Goal: Task Accomplishment & Management: Complete application form

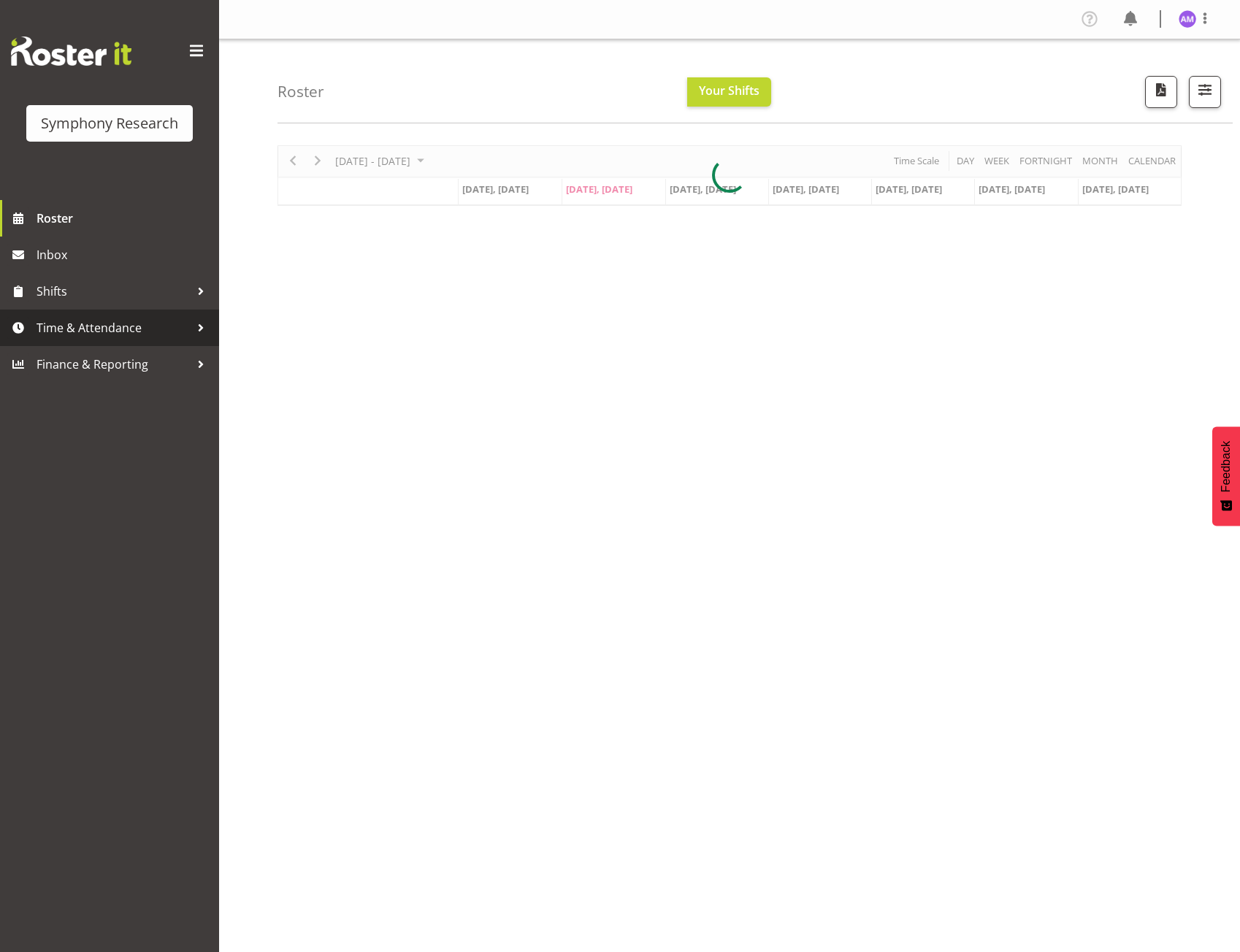
click at [81, 322] on span "Time & Attendance" at bounding box center [113, 327] width 153 height 22
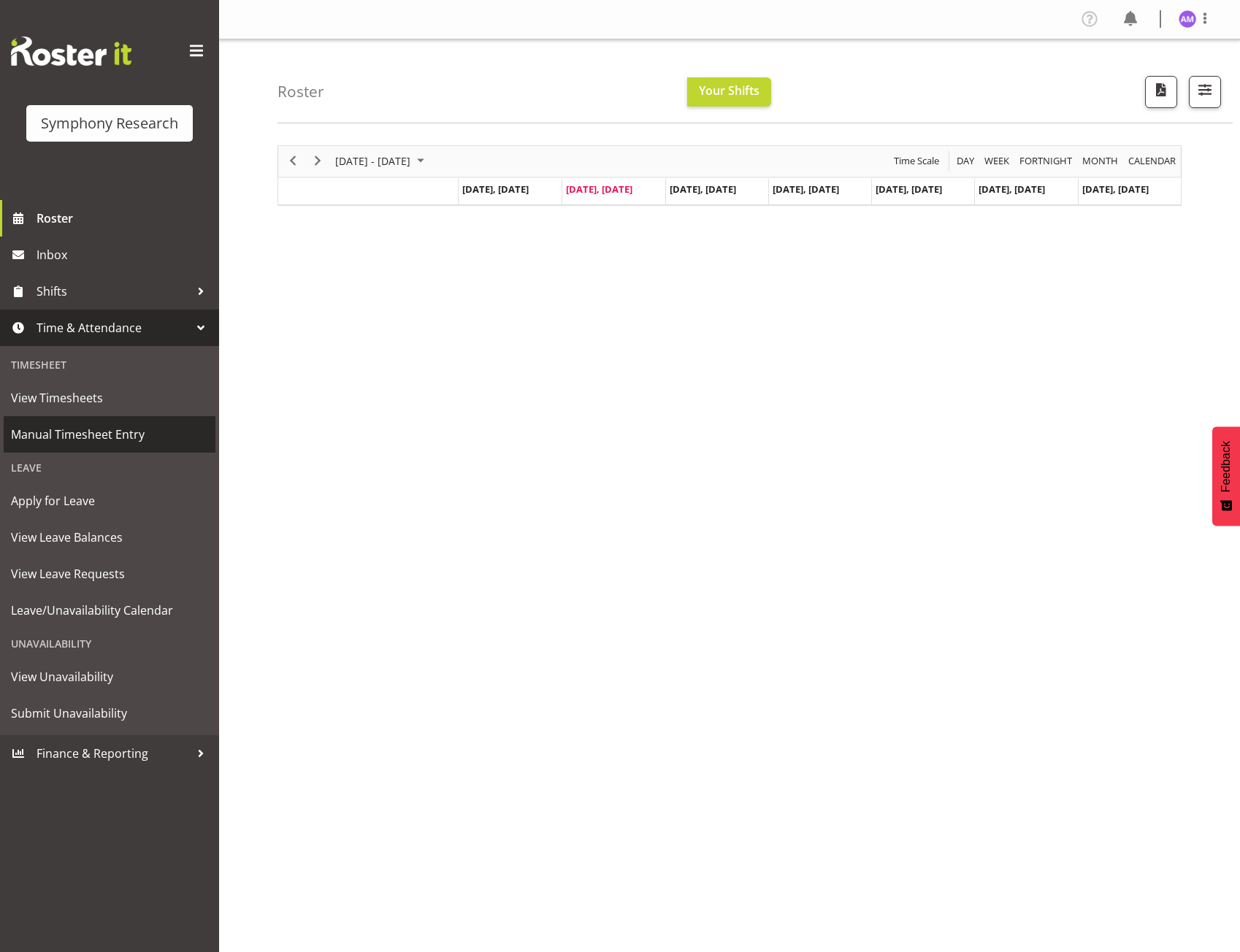
click at [124, 438] on span "Manual Timesheet Entry" at bounding box center [110, 434] width 198 height 22
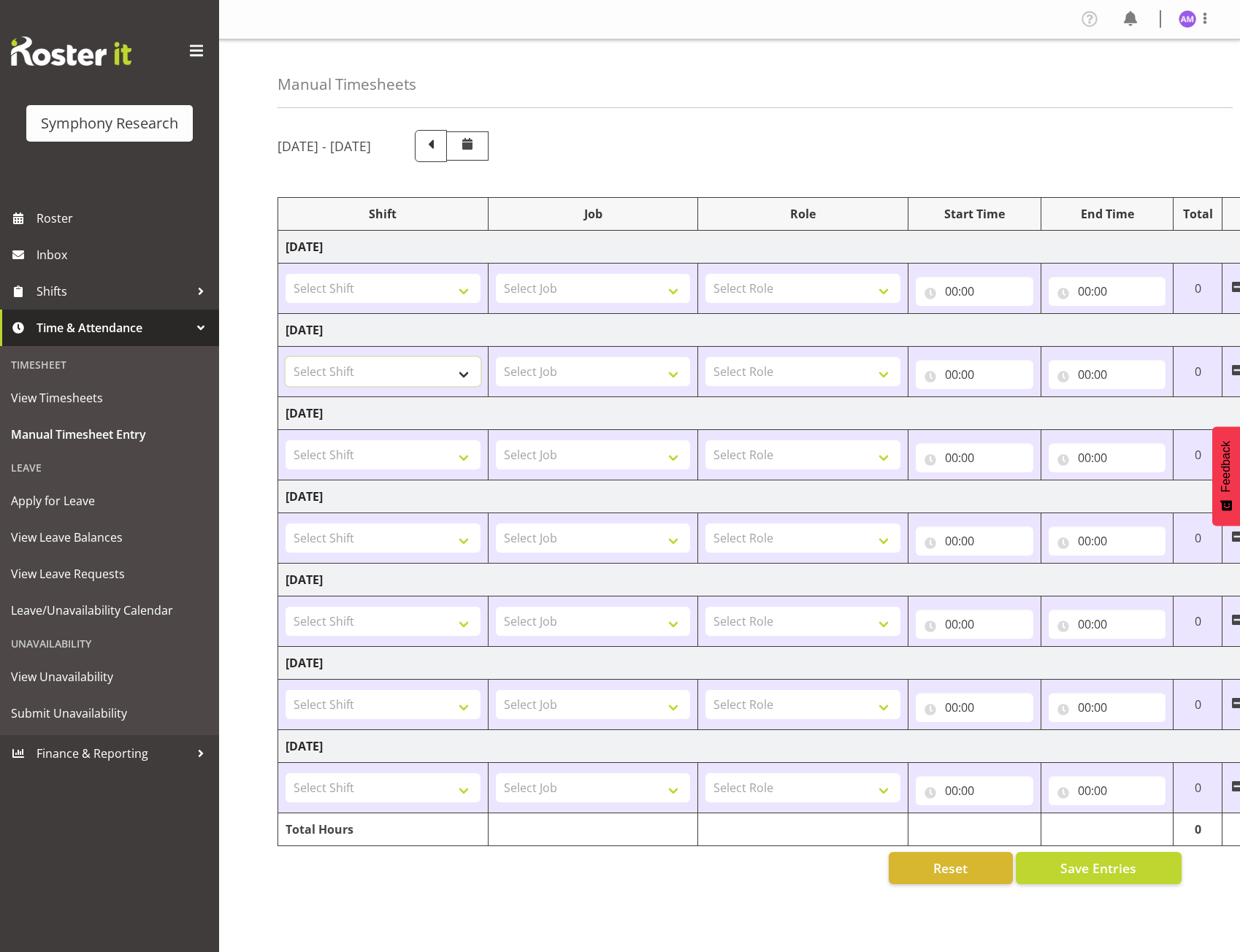
click at [343, 368] on select "Select Shift !!Project Briefing (Job to be assigned) !!Weekend Residential (Ros…" at bounding box center [383, 372] width 195 height 29
select select "2398"
click at [285, 357] on select "Select Shift !!Project Briefing (Job to be assigned) !!Weekend Residential (Ros…" at bounding box center [383, 372] width 195 height 29
click at [967, 377] on input "00:00" at bounding box center [975, 375] width 118 height 29
click at [1021, 417] on select "00 01 02 03 04 05 06 07 08 09 10 11 12 13 14 15 16 17 18 19 20 21 22 23" at bounding box center [1015, 413] width 33 height 29
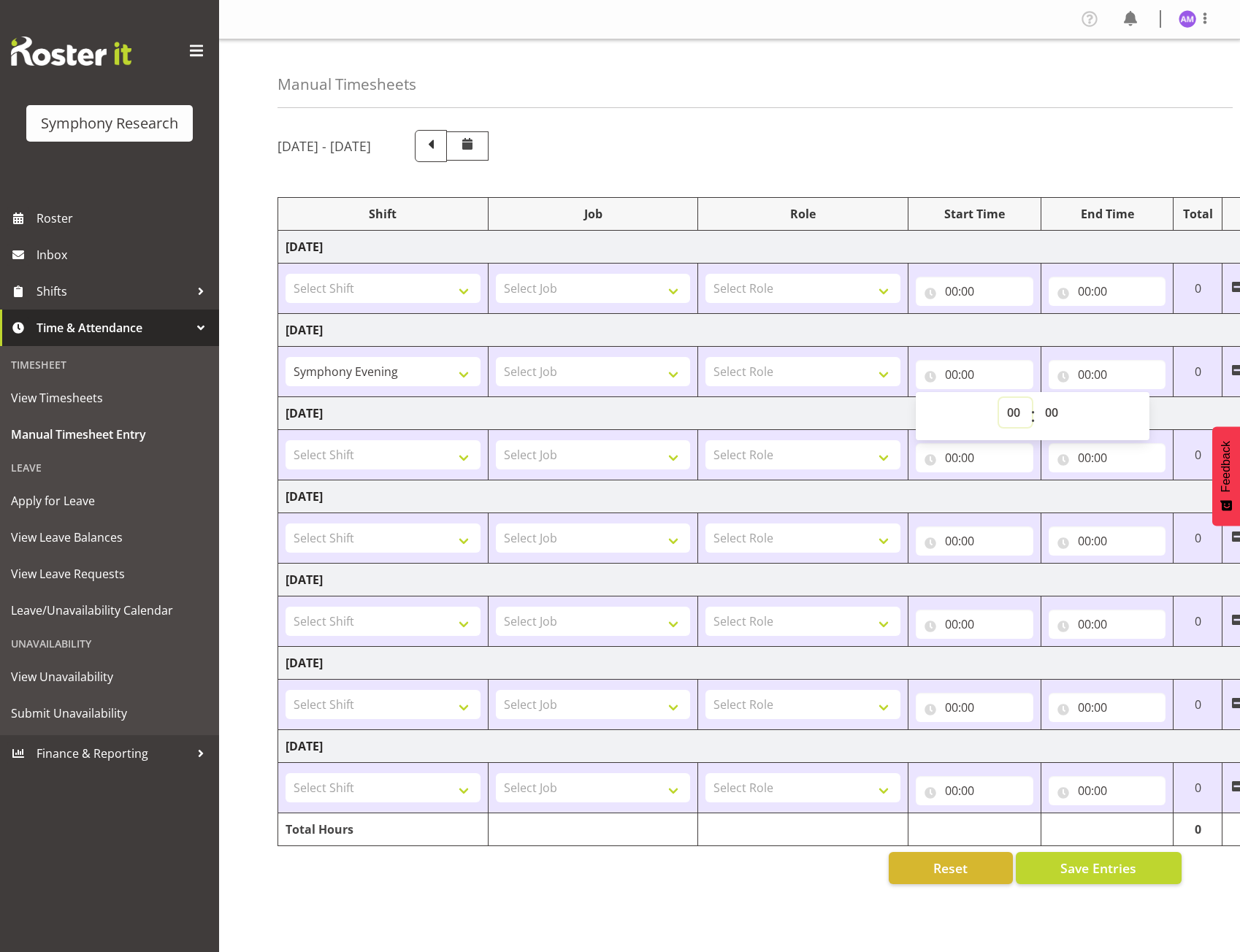
select select "17"
click at [999, 398] on select "00 01 02 03 04 05 06 07 08 09 10 11 12 13 14 15 16 17 18 19 20 21 22 23" at bounding box center [1015, 413] width 33 height 29
type input "17:00"
click at [1097, 371] on input "00:00" at bounding box center [1108, 375] width 118 height 29
click at [1144, 412] on select "00 01 02 03 04 05 06 07 08 09 10 11 12 13 14 15 16 17 18 19 20 21 22 23" at bounding box center [1148, 413] width 33 height 29
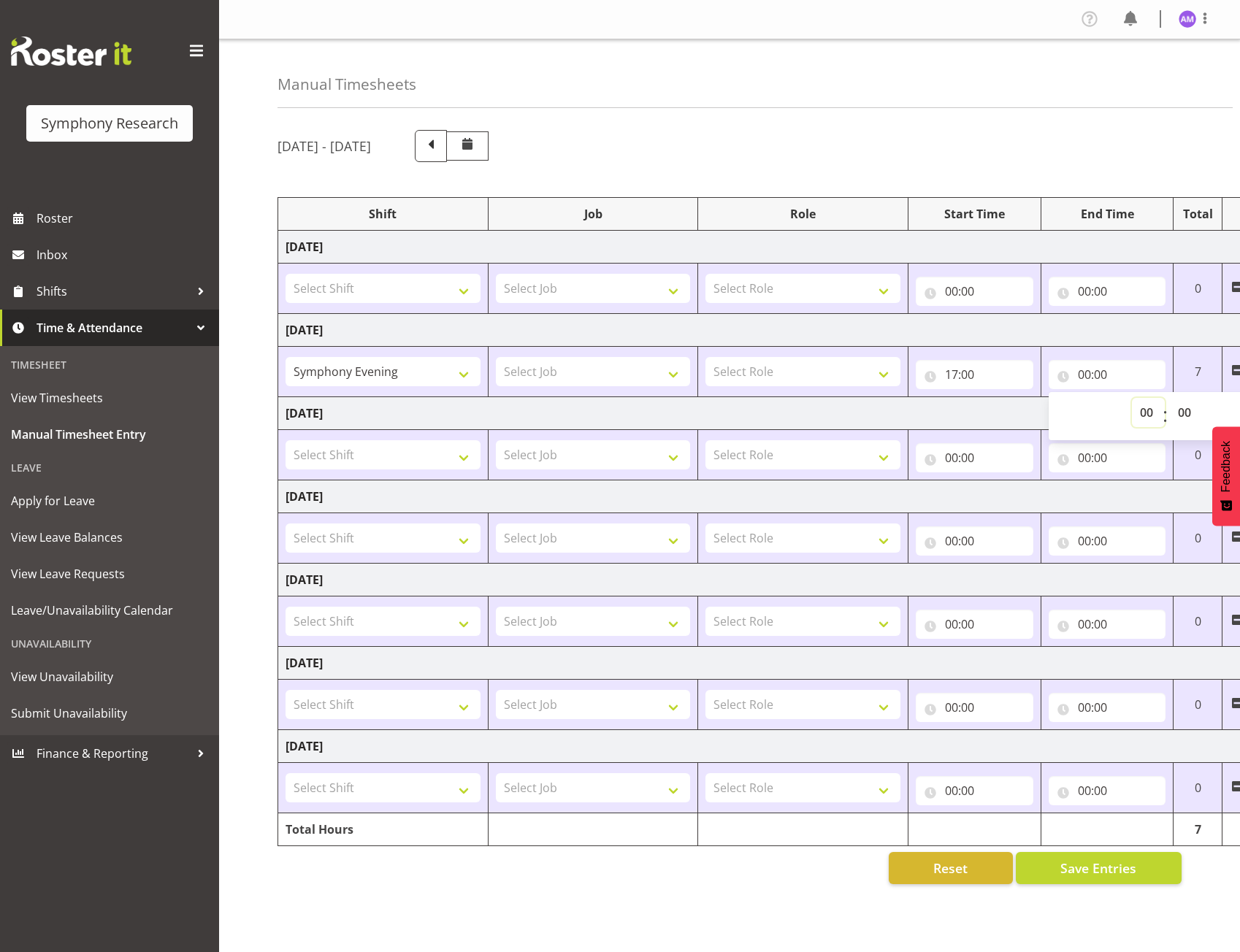
click at [1143, 401] on select "00 01 02 03 04 05 06 07 08 09 10 11 12 13 14 15 16 17 18 19 20 21 22 23" at bounding box center [1148, 413] width 33 height 29
select select "17"
click at [1132, 398] on select "00 01 02 03 04 05 06 07 08 09 10 11 12 13 14 15 16 17 18 19 20 21 22 23" at bounding box center [1148, 413] width 33 height 29
type input "17:00"
click at [1110, 377] on input "17:00" at bounding box center [1108, 375] width 118 height 29
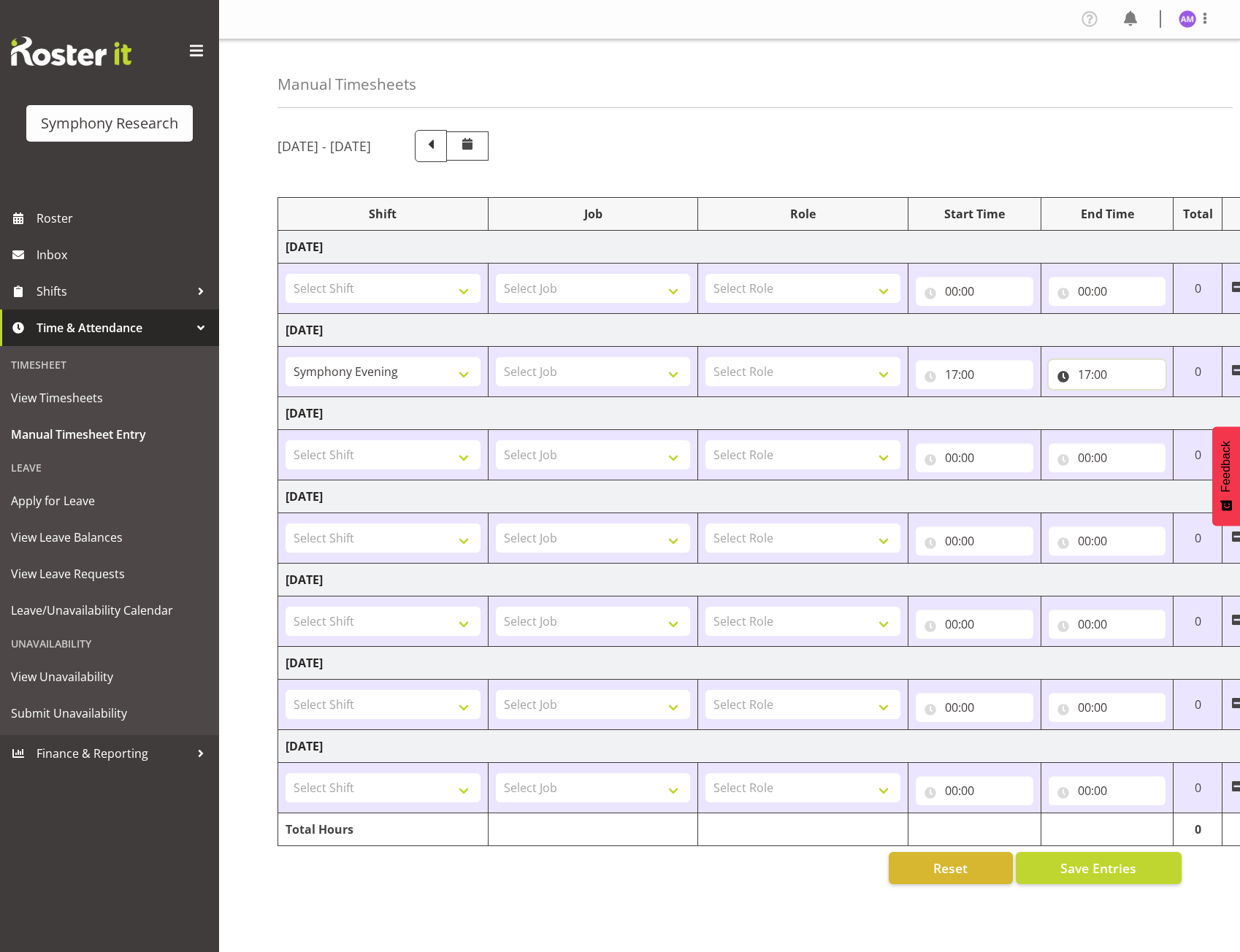
click at [1101, 375] on input "17:00" at bounding box center [1108, 375] width 118 height 29
click at [1183, 405] on select "00 01 02 03 04 05 06 07 08 09 10 11 12 13 14 15 16 17 18 19 20 21 22 23 24 25 2…" at bounding box center [1186, 413] width 33 height 29
click at [1184, 416] on select "00 01 02 03 04 05 06 07 08 09 10 11 12 13 14 15 16 17 18 19 20 21 22 23 24 25 2…" at bounding box center [1186, 413] width 33 height 29
click at [1190, 409] on select "00 01 02 03 04 05 06 07 08 09 10 11 12 13 14 15 16 17 18 19 20 21 22 23 24 25 2…" at bounding box center [1186, 413] width 33 height 29
click at [1105, 368] on input "17:00" at bounding box center [1108, 375] width 118 height 29
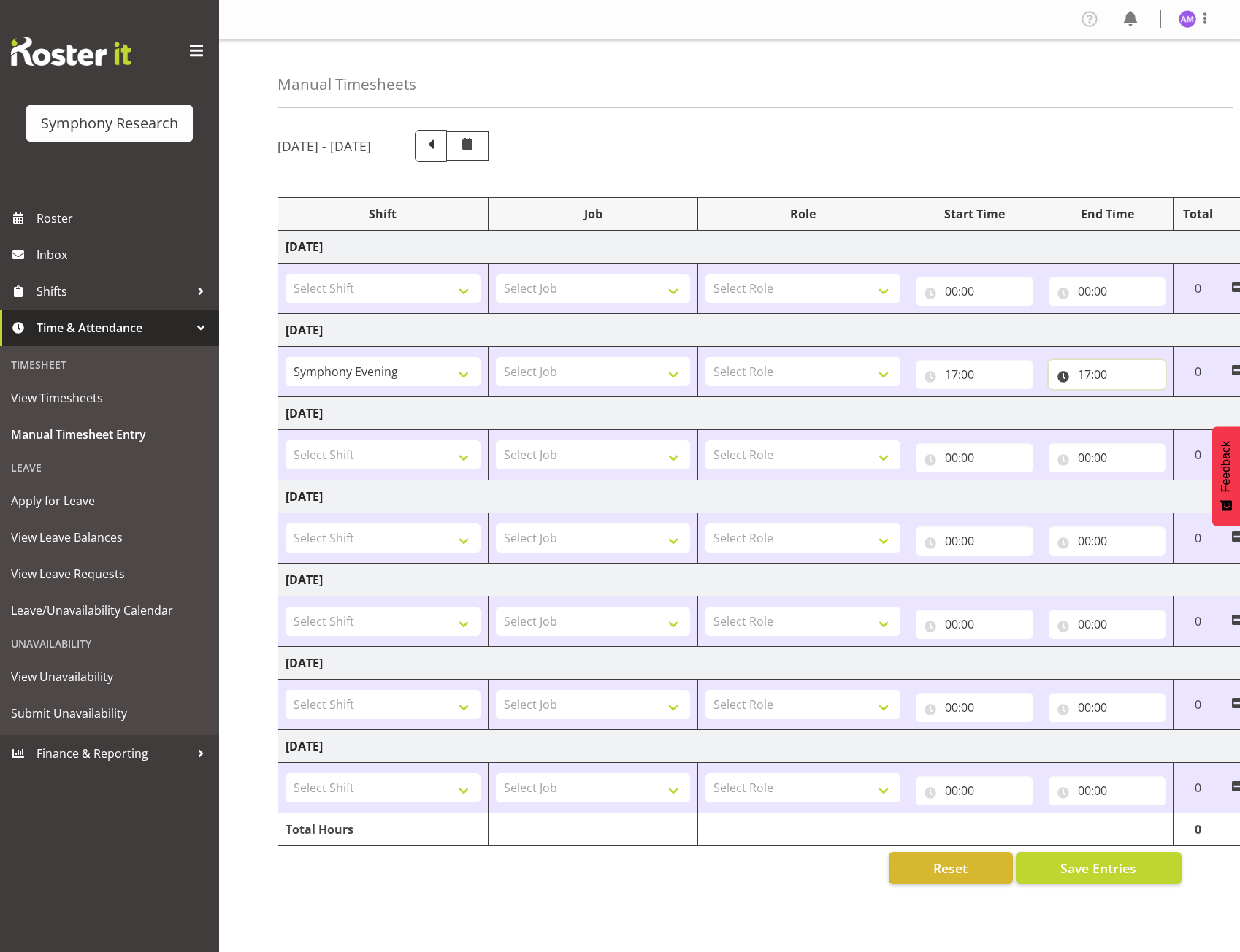
click at [1105, 368] on input "17:00" at bounding box center [1108, 375] width 118 height 29
click at [1186, 411] on select "00 01 02 03 04 05 06 07 08 09 10 11 12 13 14 15 16 17 18 19 20 21 22 23 24 25 2…" at bounding box center [1186, 413] width 33 height 29
click at [1193, 411] on select "00 01 02 03 04 05 06 07 08 09 10 11 12 13 14 15 16 17 18 19 20 21 22 23 24 25 2…" at bounding box center [1186, 413] width 33 height 29
select select "50"
click at [1170, 398] on select "00 01 02 03 04 05 06 07 08 09 10 11 12 13 14 15 16 17 18 19 20 21 22 23 24 25 2…" at bounding box center [1186, 413] width 33 height 29
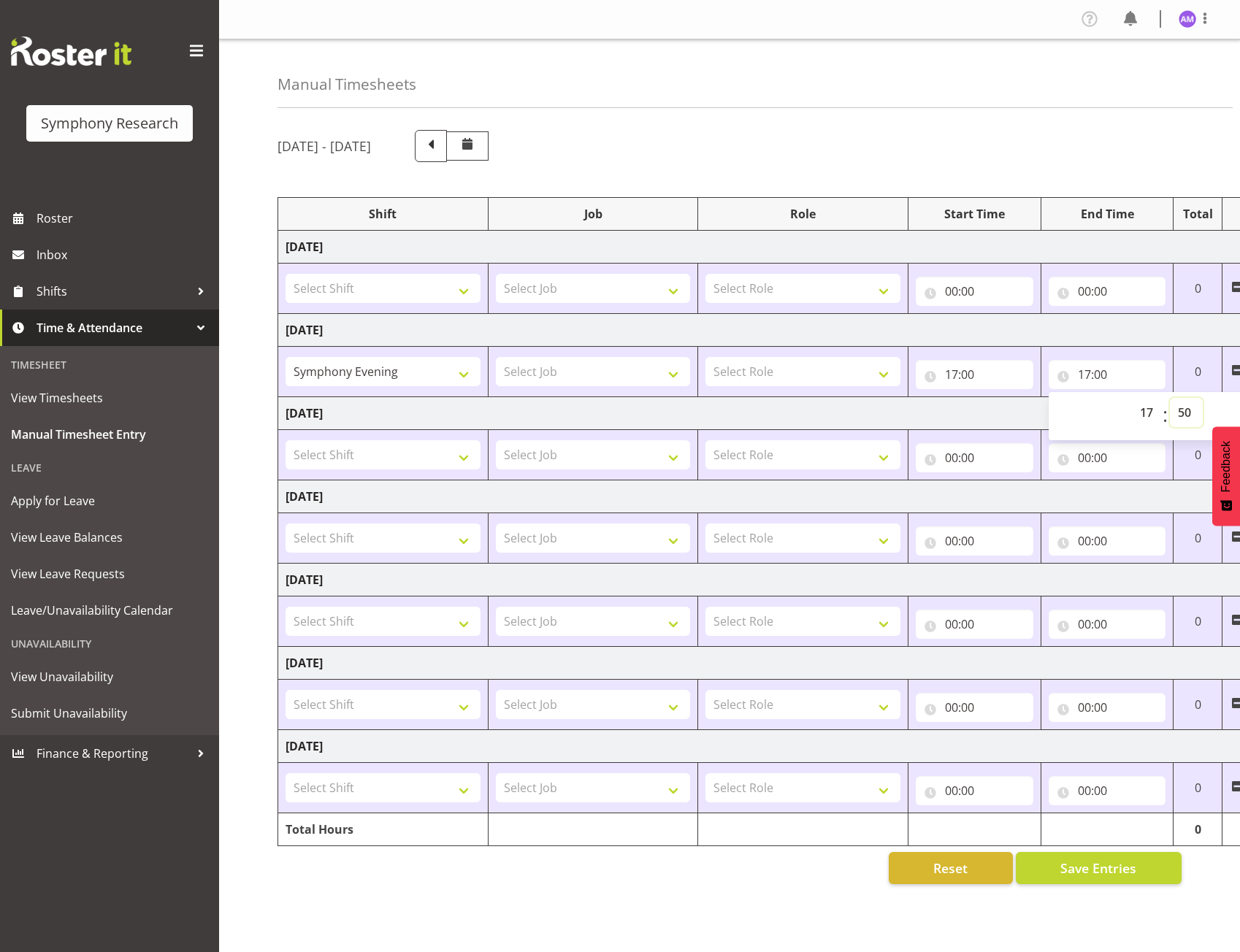
type input "17:50"
click at [1146, 328] on td "Tuesday 19th August 2025" at bounding box center [789, 330] width 1022 height 33
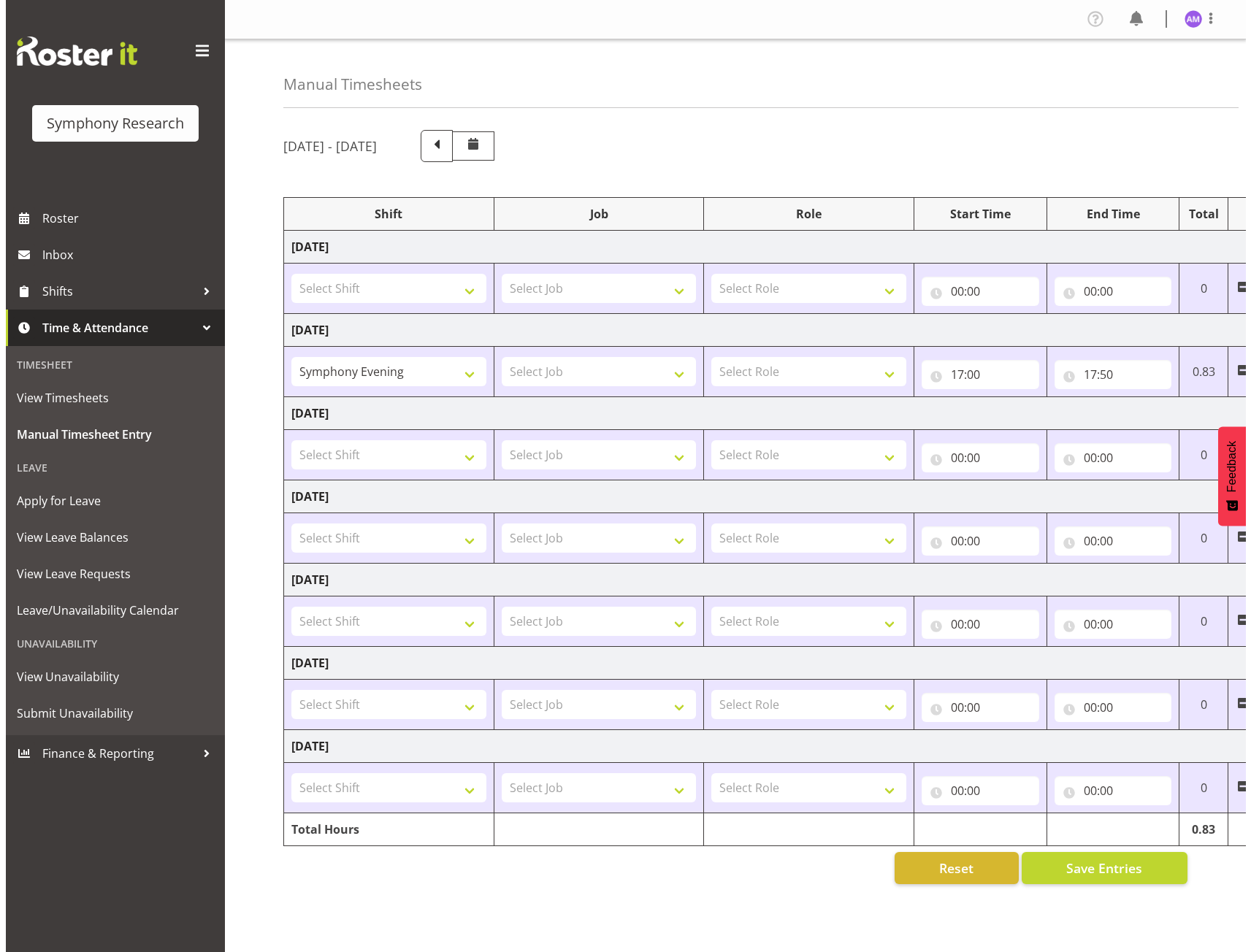
scroll to position [0, 60]
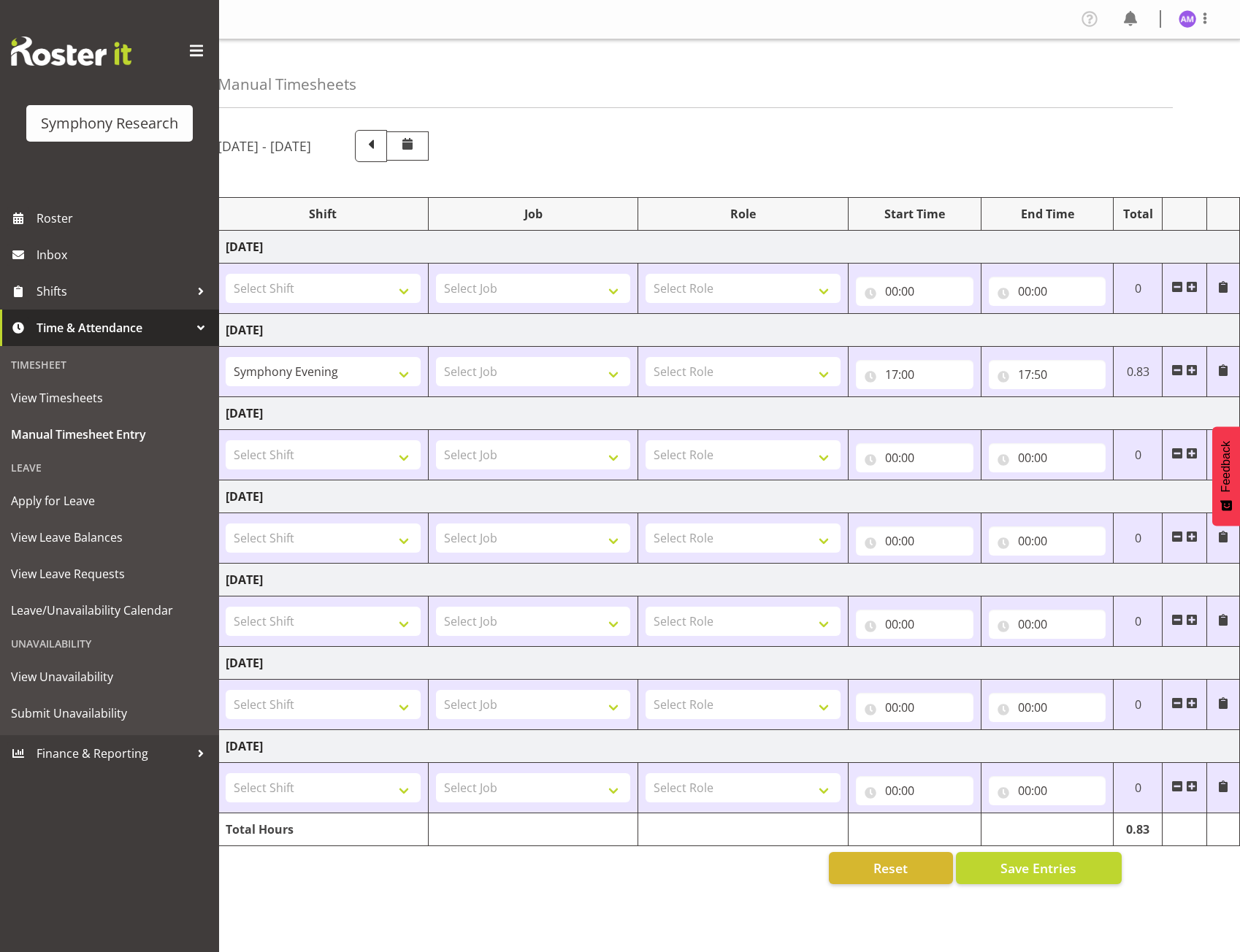
click at [1193, 369] on span at bounding box center [1192, 370] width 11 height 11
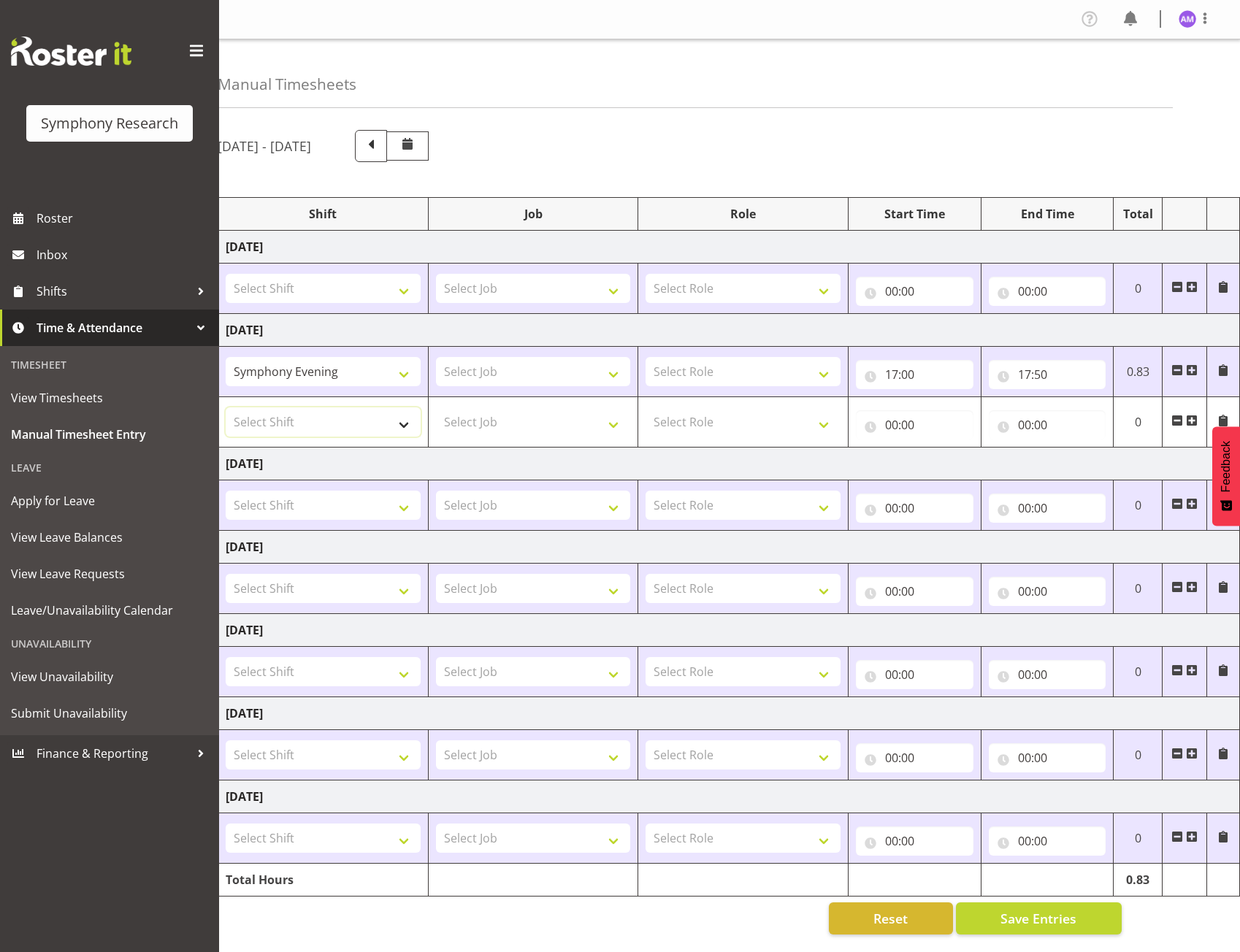
click at [321, 426] on select "Select Shift !!Project Briefing (Job to be assigned) !!Weekend Residential (Ros…" at bounding box center [323, 422] width 195 height 29
select select "72940"
click at [226, 408] on select "Select Shift !!Project Briefing (Job to be assigned) !!Weekend Residential (Ros…" at bounding box center [323, 422] width 195 height 29
click at [493, 420] on select "Select Job 550060 IF Admin 553492 World Poll Aus Wave 2 Main 2025 553493 World …" at bounding box center [534, 422] width 195 height 29
select select "10239"
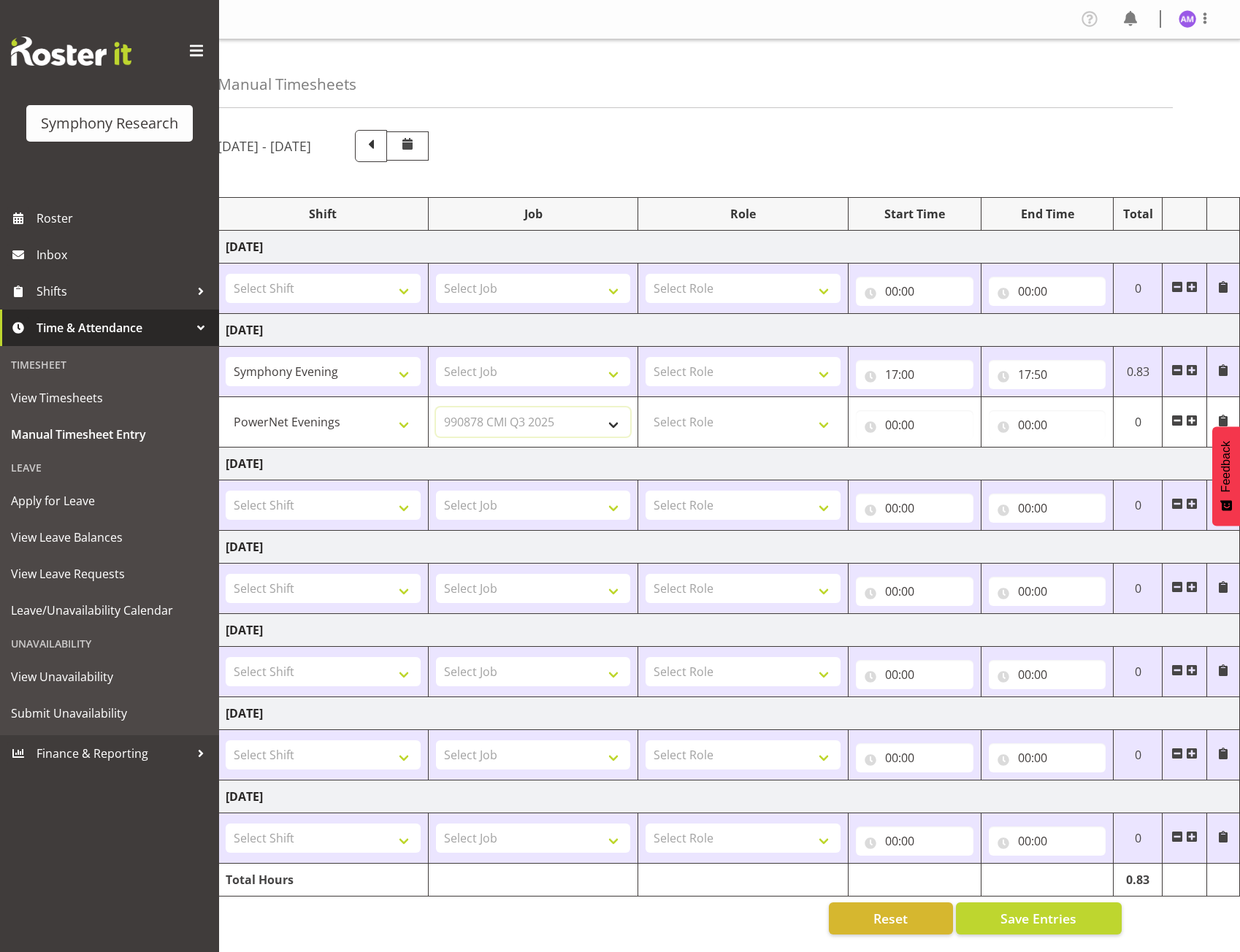
click at [436, 408] on select "Select Job 550060 IF Admin 553492 World Poll Aus Wave 2 Main 2025 553493 World …" at bounding box center [534, 422] width 195 height 29
click at [509, 372] on select "Select Job 550060 IF Admin 553492 World Poll Aus Wave 2 Main 2025 553493 World …" at bounding box center [534, 372] width 195 height 29
select select "10536"
click at [436, 357] on select "Select Job 550060 IF Admin 553492 World Poll Aus Wave 2 Main 2025 553493 World …" at bounding box center [534, 372] width 195 height 29
click at [693, 375] on select "Select Role Briefing Interviewing" at bounding box center [743, 372] width 195 height 29
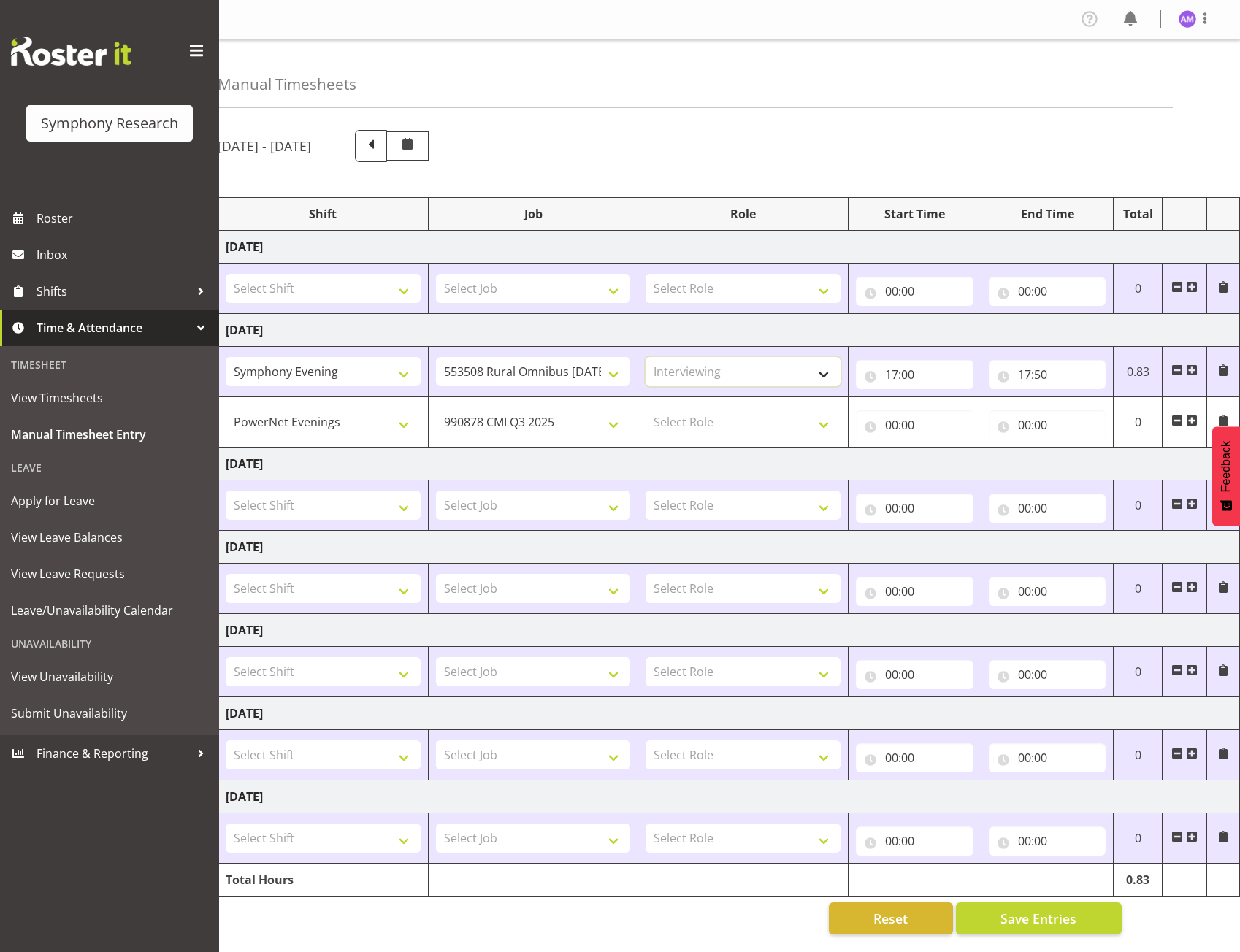
click at [646, 357] on select "Select Role Briefing Interviewing" at bounding box center [743, 372] width 195 height 29
click at [693, 368] on select "Briefing Interviewing" at bounding box center [743, 372] width 195 height 29
select select "297"
click at [646, 357] on select "Briefing Interviewing" at bounding box center [743, 372] width 195 height 29
click at [703, 426] on select "Select Role Briefing Interviewing" at bounding box center [743, 422] width 195 height 29
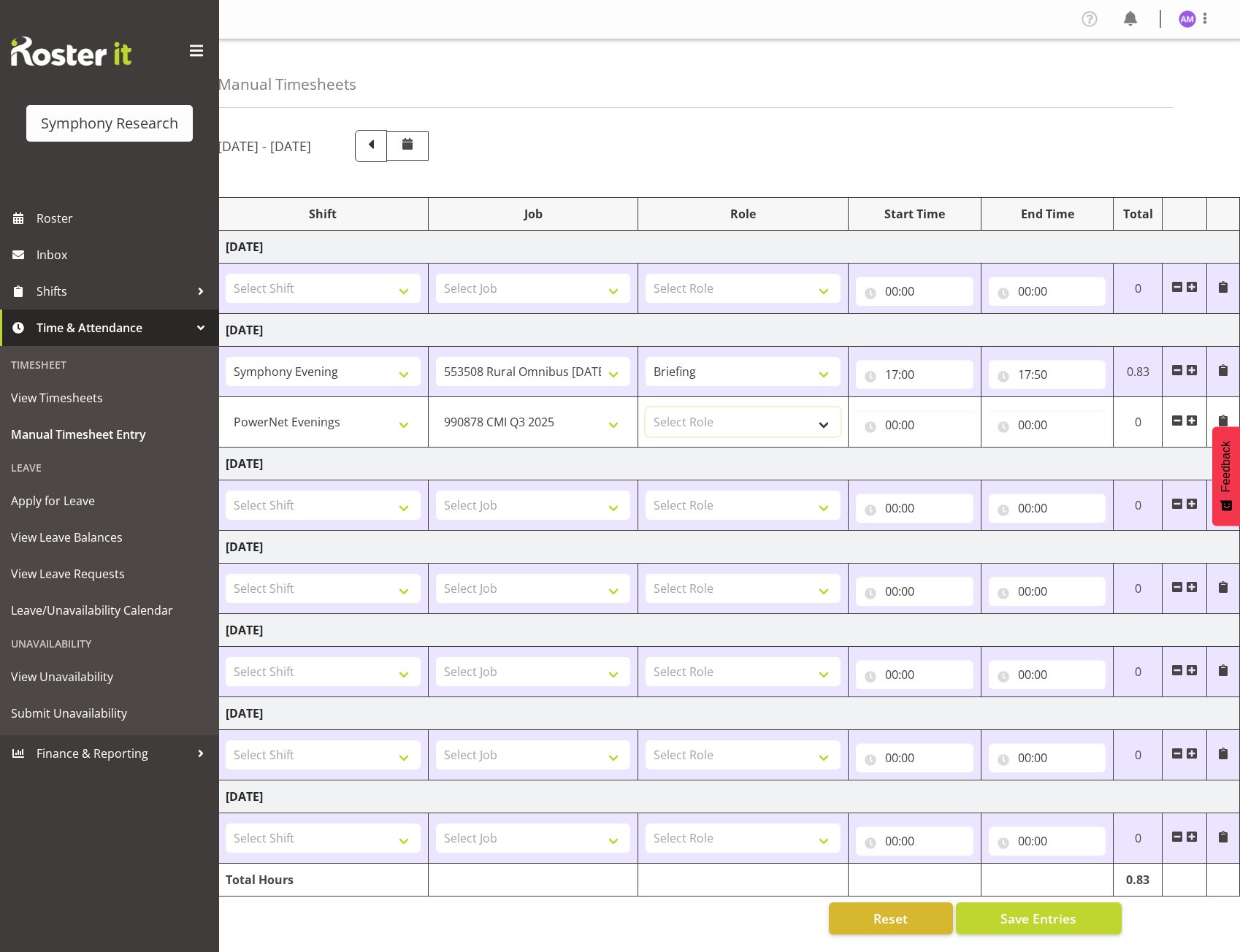
select select "47"
click at [646, 408] on select "Select Role Briefing Interviewing" at bounding box center [743, 422] width 195 height 29
click at [896, 420] on input "00:00" at bounding box center [915, 425] width 118 height 29
click at [946, 454] on select "00 01 02 03 04 05 06 07 08 09 10 11 12 13 14 15 16 17 18 19 20 21 22 23" at bounding box center [955, 463] width 33 height 29
select select "17"
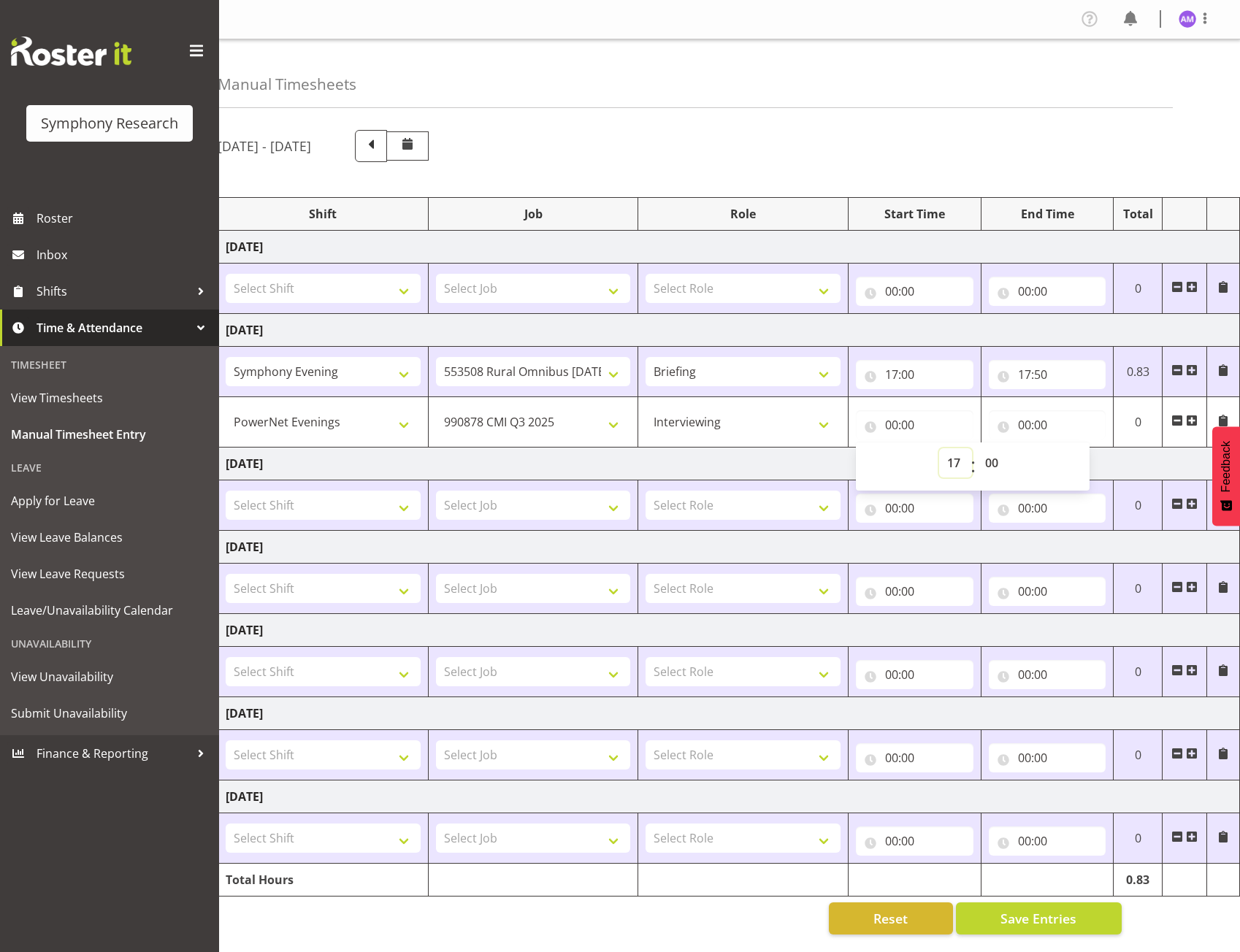
click at [939, 448] on select "00 01 02 03 04 05 06 07 08 09 10 11 12 13 14 15 16 17 18 19 20 21 22 23" at bounding box center [955, 463] width 33 height 29
type input "17:00"
click at [997, 460] on select "00 01 02 03 04 05 06 07 08 09 10 11 12 13 14 15 16 17 18 19 20 21 22 23 24 25 2…" at bounding box center [993, 463] width 33 height 29
select select "50"
click at [977, 448] on select "00 01 02 03 04 05 06 07 08 09 10 11 12 13 14 15 16 17 18 19 20 21 22 23 24 25 2…" at bounding box center [993, 463] width 33 height 29
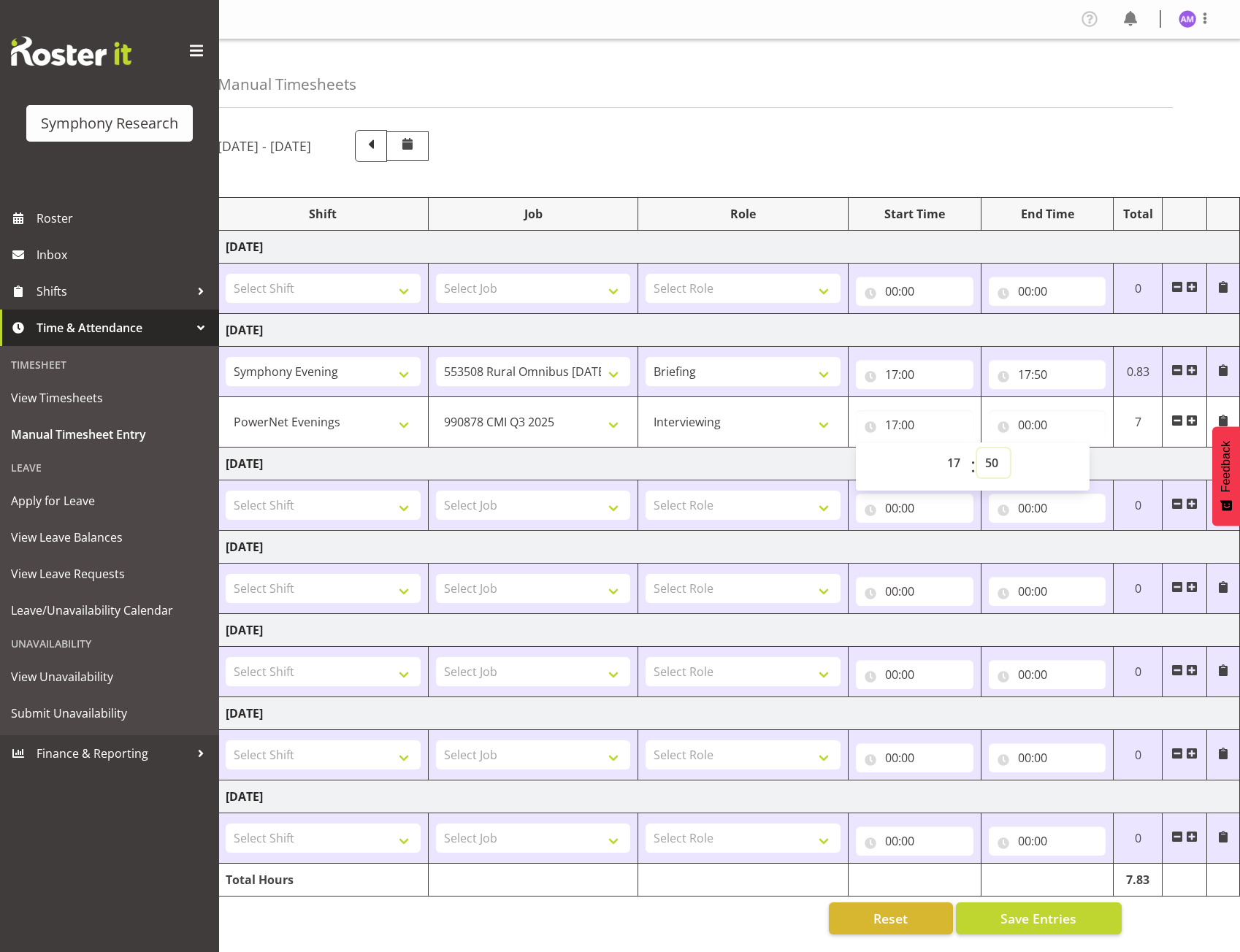
type input "17:50"
click at [1030, 418] on input "00:00" at bounding box center [1048, 425] width 118 height 29
click at [1078, 457] on select "00 01 02 03 04 05 06 07 08 09 10 11 12 13 14 15 16 17 18 19 20 21 22 23" at bounding box center [1088, 463] width 33 height 29
select select "21"
click at [1072, 448] on select "00 01 02 03 04 05 06 07 08 09 10 11 12 13 14 15 16 17 18 19 20 21 22 23" at bounding box center [1088, 463] width 33 height 29
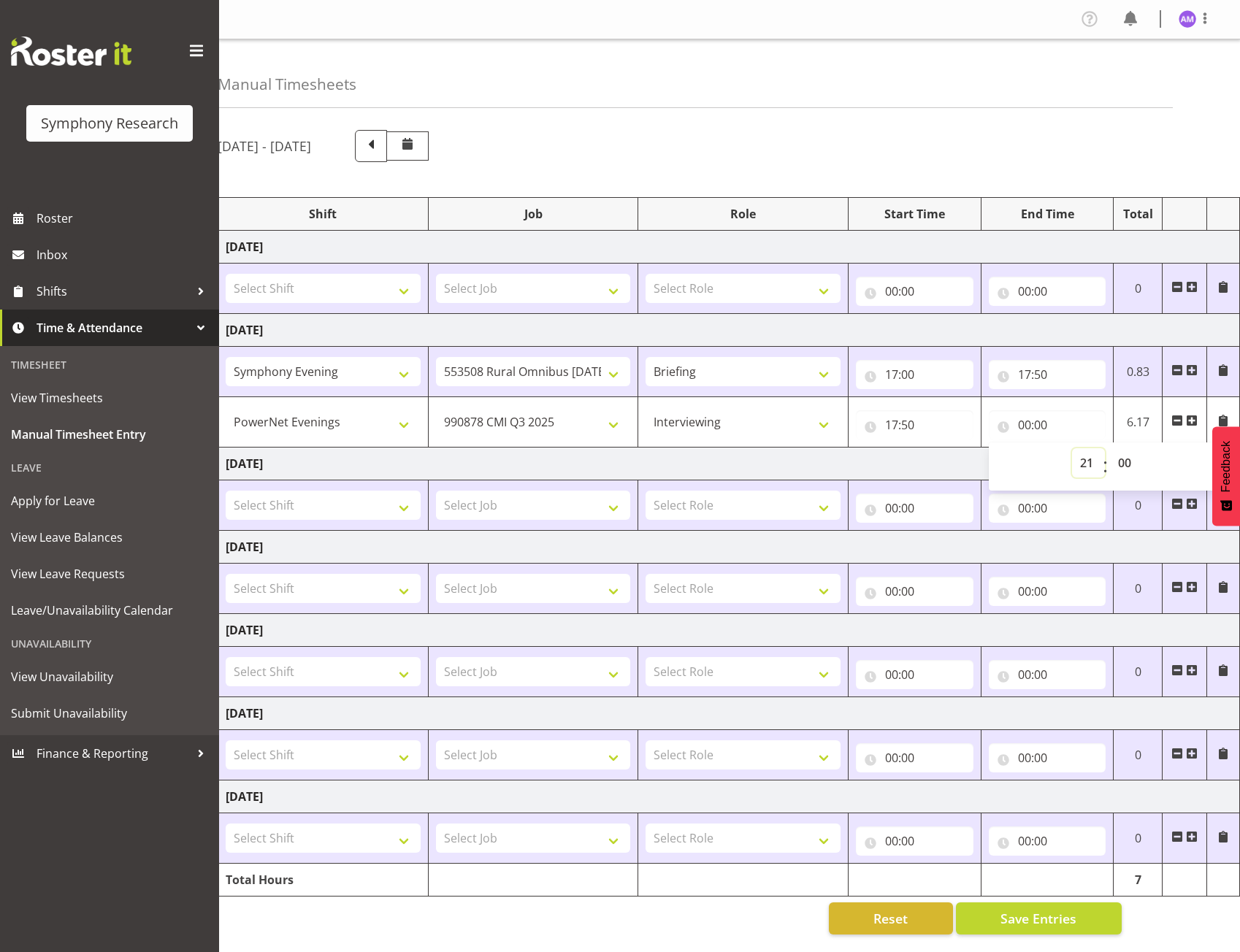
type input "21:00"
click at [1107, 322] on td "Tuesday 19th August 2025" at bounding box center [729, 330] width 1022 height 33
click at [1005, 928] on button "Save Entries" at bounding box center [1039, 919] width 166 height 32
select select "72940"
select select "10239"
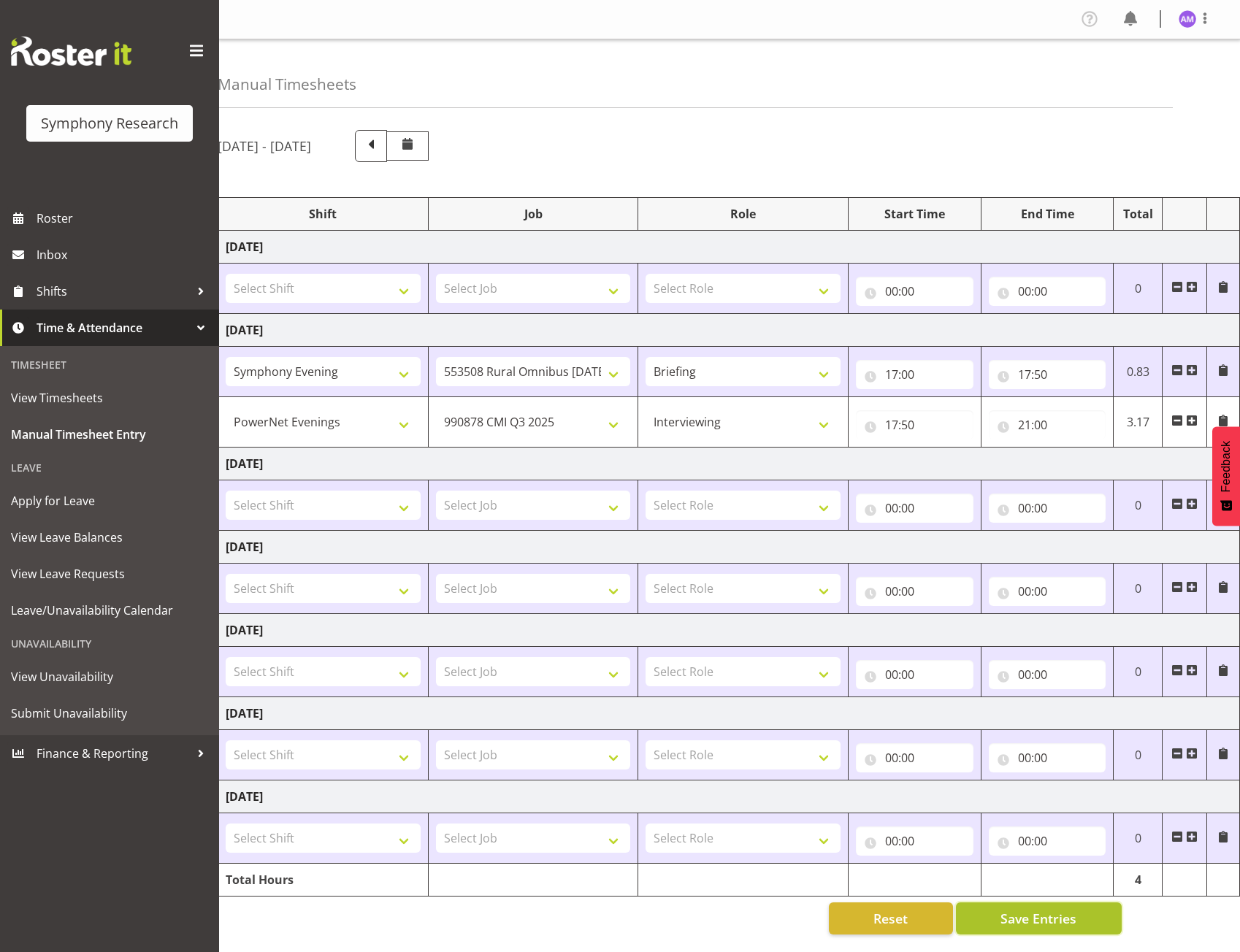
select select "47"
type input "17:50"
type input "21:00"
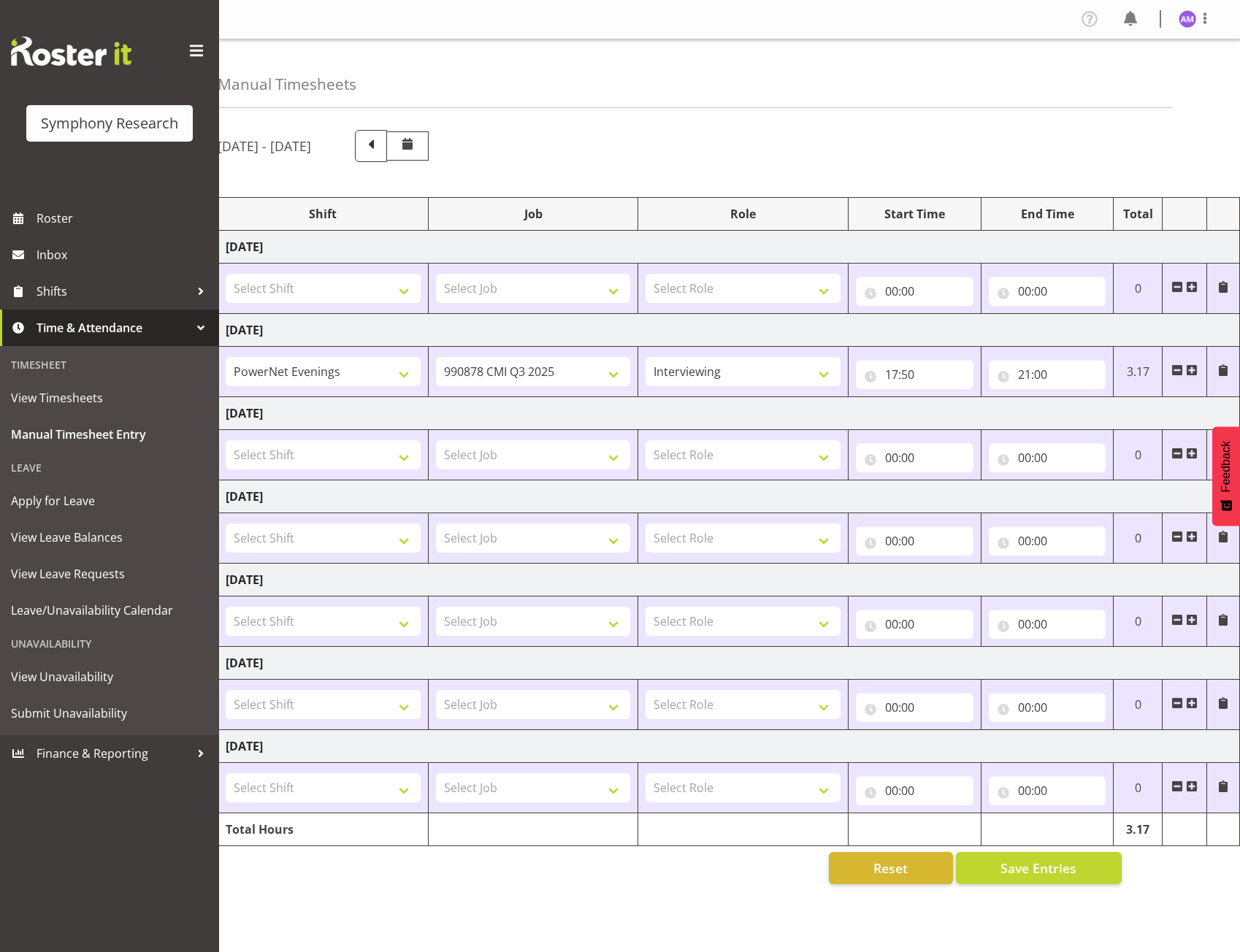
click at [1193, 368] on span at bounding box center [1192, 370] width 11 height 11
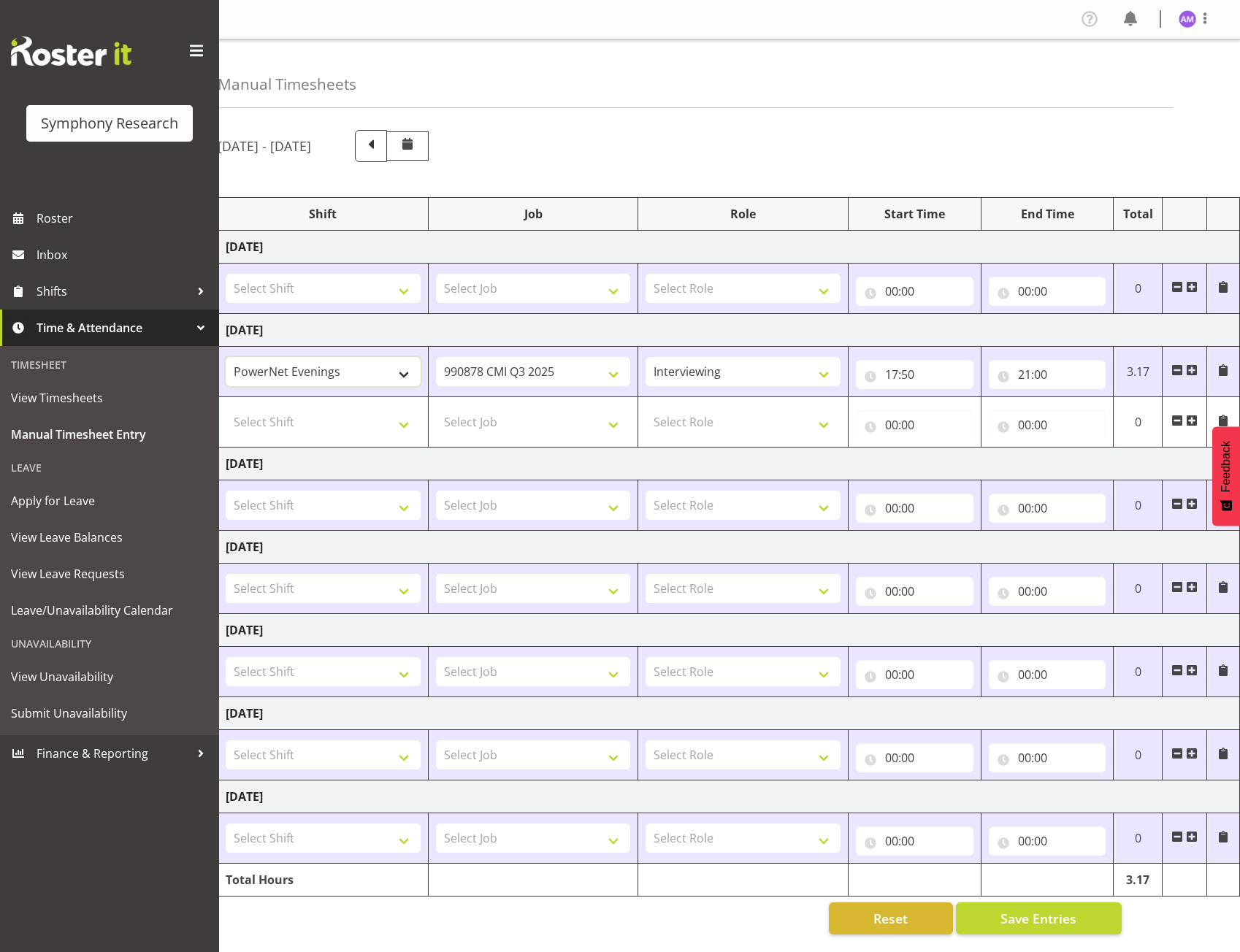
click at [256, 379] on select "!!Project Briefing (Job to be assigned) !!Weekend Residential (Roster IT Shift …" at bounding box center [323, 372] width 195 height 29
select select "2398"
click at [226, 357] on select "!!Project Briefing (Job to be assigned) !!Weekend Residential (Roster IT Shift …" at bounding box center [323, 372] width 195 height 29
click at [900, 426] on input "00:00" at bounding box center [915, 425] width 118 height 29
click at [945, 456] on select "00 01 02 03 04 05 06 07 08 09 10 11 12 13 14 15 16 17 18 19 20 21 22 23" at bounding box center [955, 463] width 33 height 29
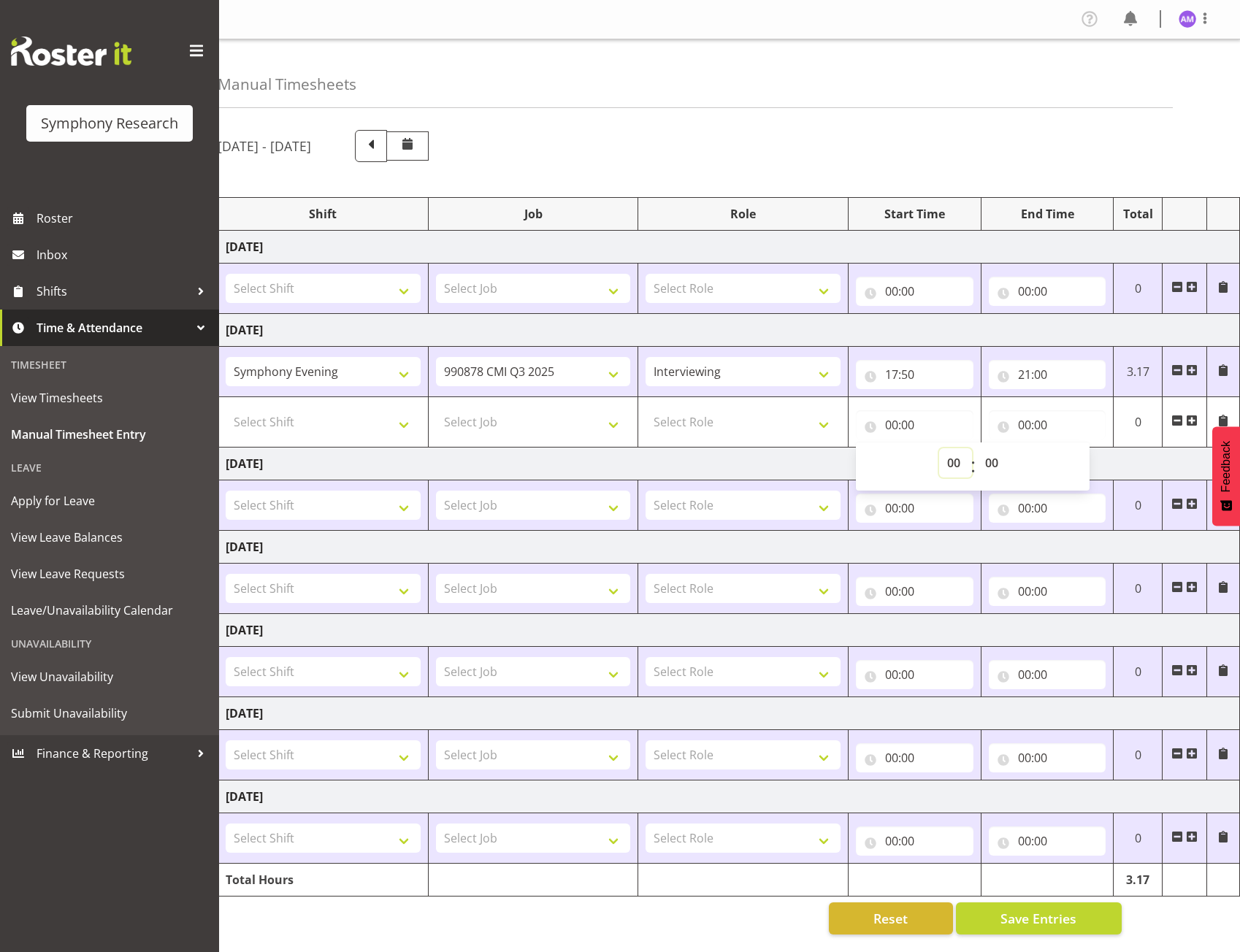
select select "17"
click at [939, 448] on select "00 01 02 03 04 05 06 07 08 09 10 11 12 13 14 15 16 17 18 19 20 21 22 23" at bounding box center [955, 463] width 33 height 29
type input "17:00"
click at [1023, 418] on input "00:00" at bounding box center [1048, 425] width 118 height 29
click at [1089, 458] on select "00 01 02 03 04 05 06 07 08 09 10 11 12 13 14 15 16 17 18 19 20 21 22 23" at bounding box center [1088, 463] width 33 height 29
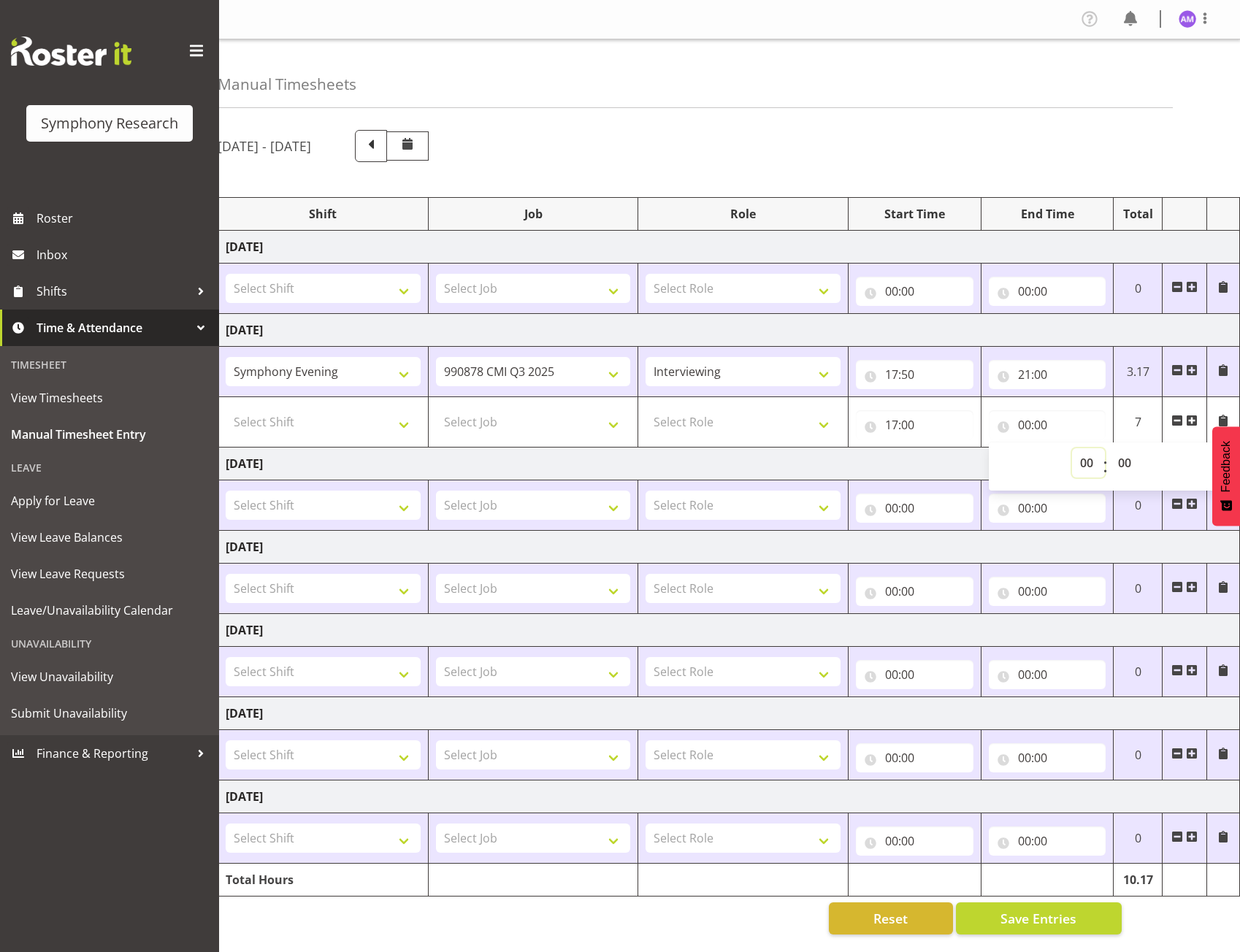
select select "17"
click at [1072, 448] on select "00 01 02 03 04 05 06 07 08 09 10 11 12 13 14 15 16 17 18 19 20 21 22 23" at bounding box center [1088, 463] width 33 height 29
type input "17:00"
click at [1126, 456] on select "00 01 02 03 04 05 06 07 08 09 10 11 12 13 14 15 16 17 18 19 20 21 22 23 24 25 2…" at bounding box center [1126, 463] width 33 height 29
select select "50"
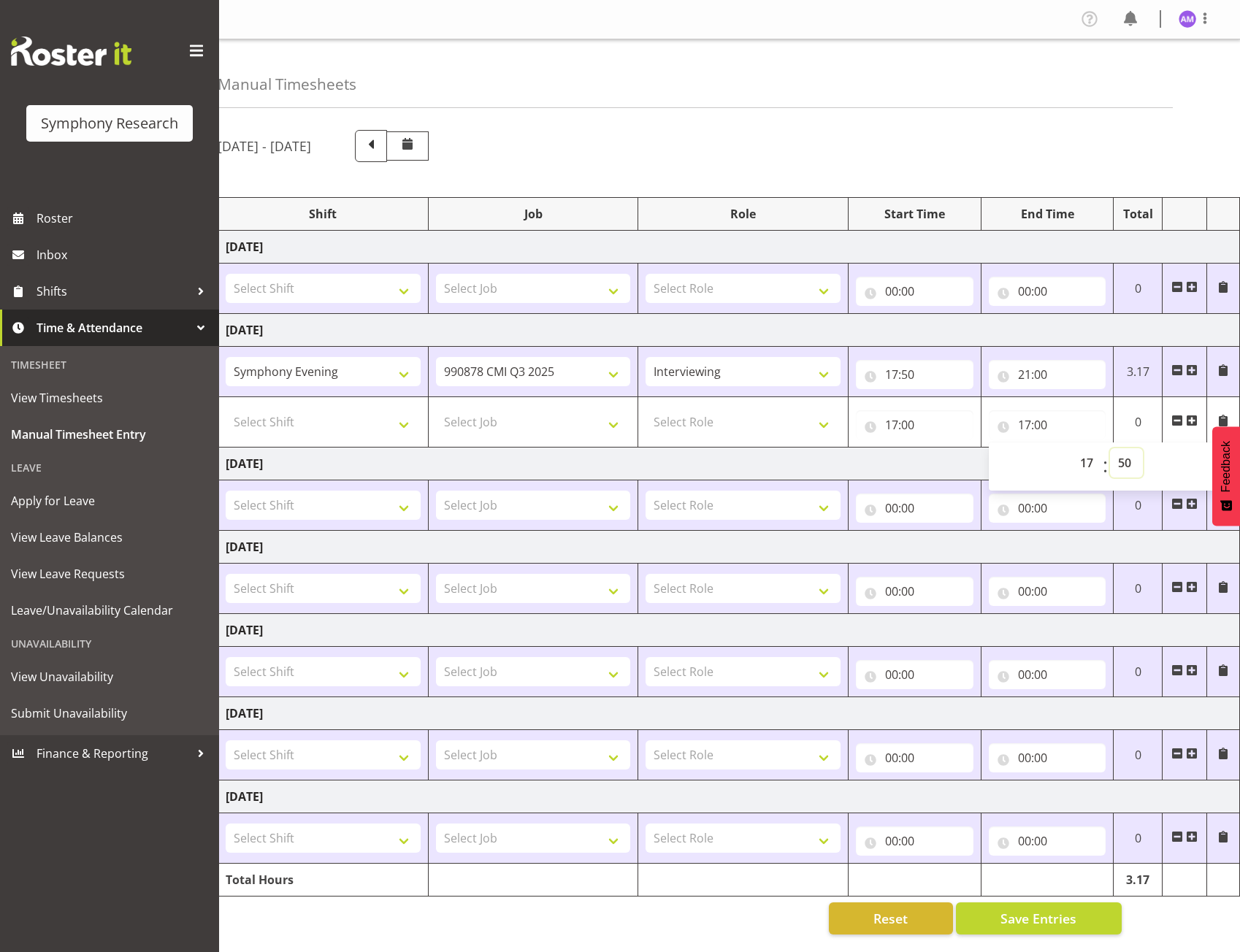
click at [1110, 448] on select "00 01 02 03 04 05 06 07 08 09 10 11 12 13 14 15 16 17 18 19 20 21 22 23 24 25 2…" at bounding box center [1126, 463] width 33 height 29
type input "17:50"
click at [691, 414] on select "Select Role Briefing Interviewing" at bounding box center [743, 422] width 195 height 29
select select "297"
click at [646, 408] on select "Select Role Briefing Interviewing" at bounding box center [743, 422] width 195 height 29
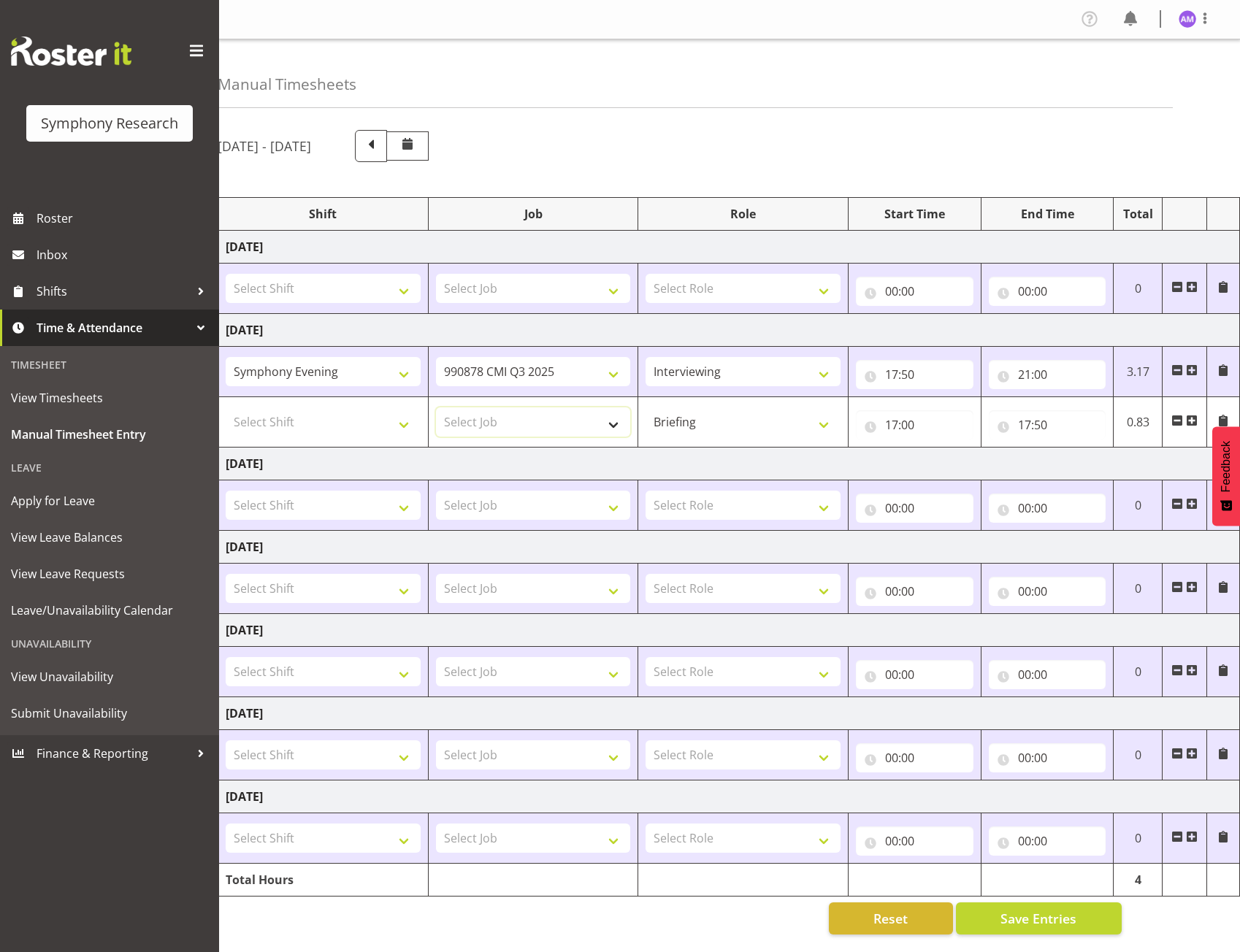
click at [524, 427] on select "Select Job 550060 IF Admin 553492 World Poll Aus Wave 2 Main 2025 553493 World …" at bounding box center [534, 422] width 195 height 29
select select "10536"
click at [436, 408] on select "Select Job 550060 IF Admin 553492 World Poll Aus Wave 2 Main 2025 553493 World …" at bounding box center [534, 422] width 195 height 29
click at [360, 427] on select "Select Shift !!Project Briefing (Job to be assigned) !!Weekend Residential (Ros…" at bounding box center [323, 422] width 195 height 29
select select "2398"
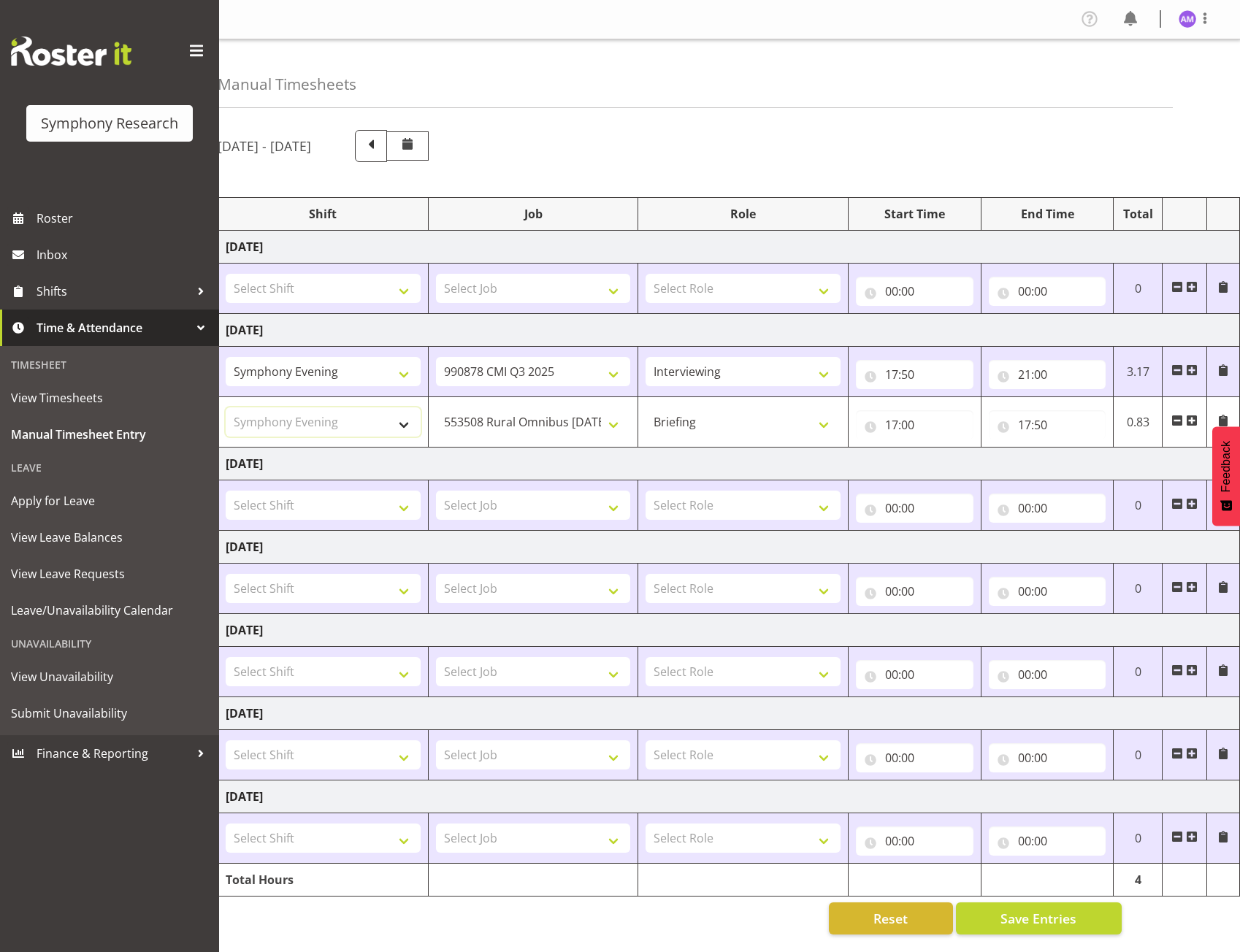
click at [226, 408] on select "Select Shift !!Project Briefing (Job to be assigned) !!Weekend Residential (Ros…" at bounding box center [323, 422] width 195 height 29
click at [1225, 415] on span at bounding box center [1223, 421] width 11 height 11
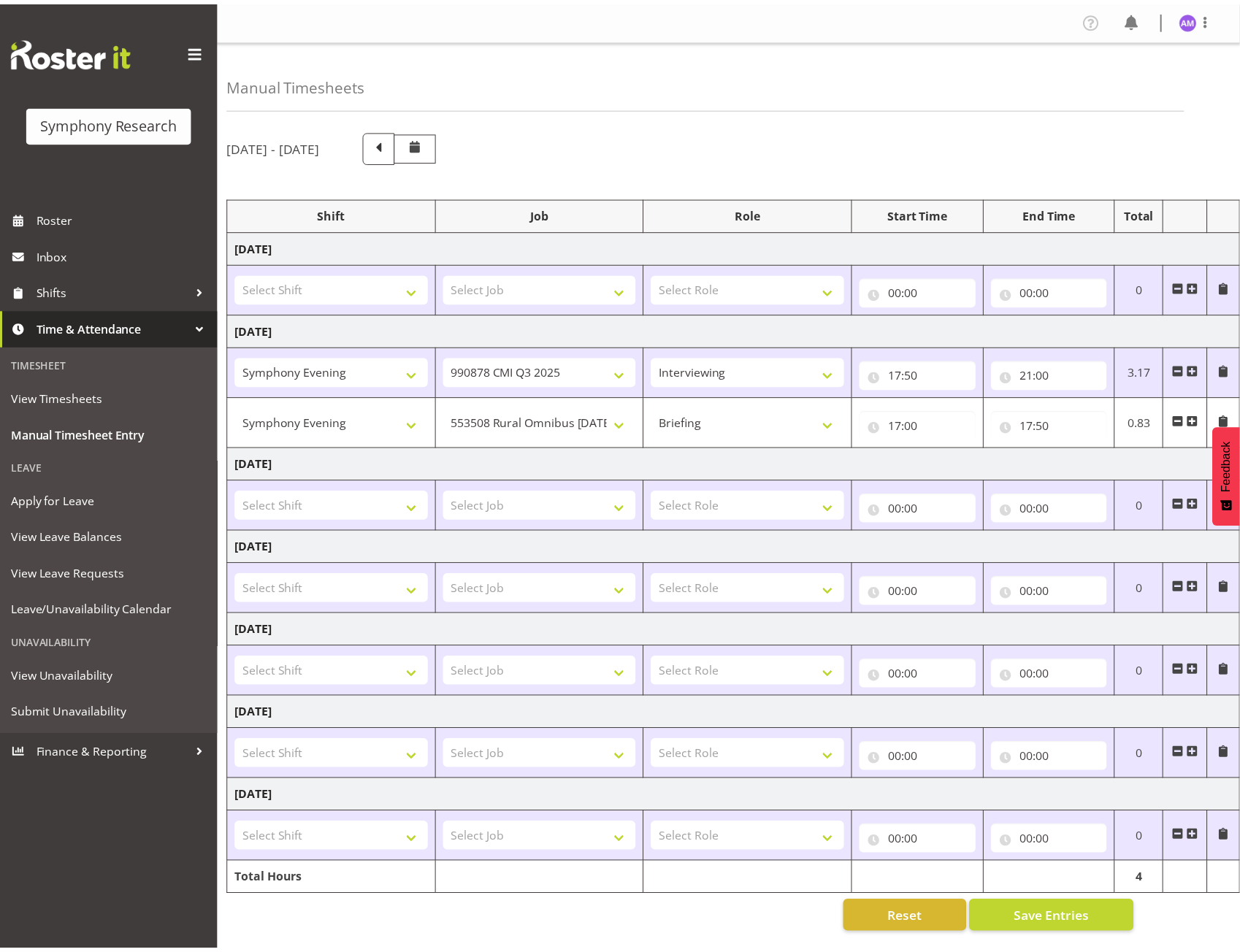
scroll to position [0, 48]
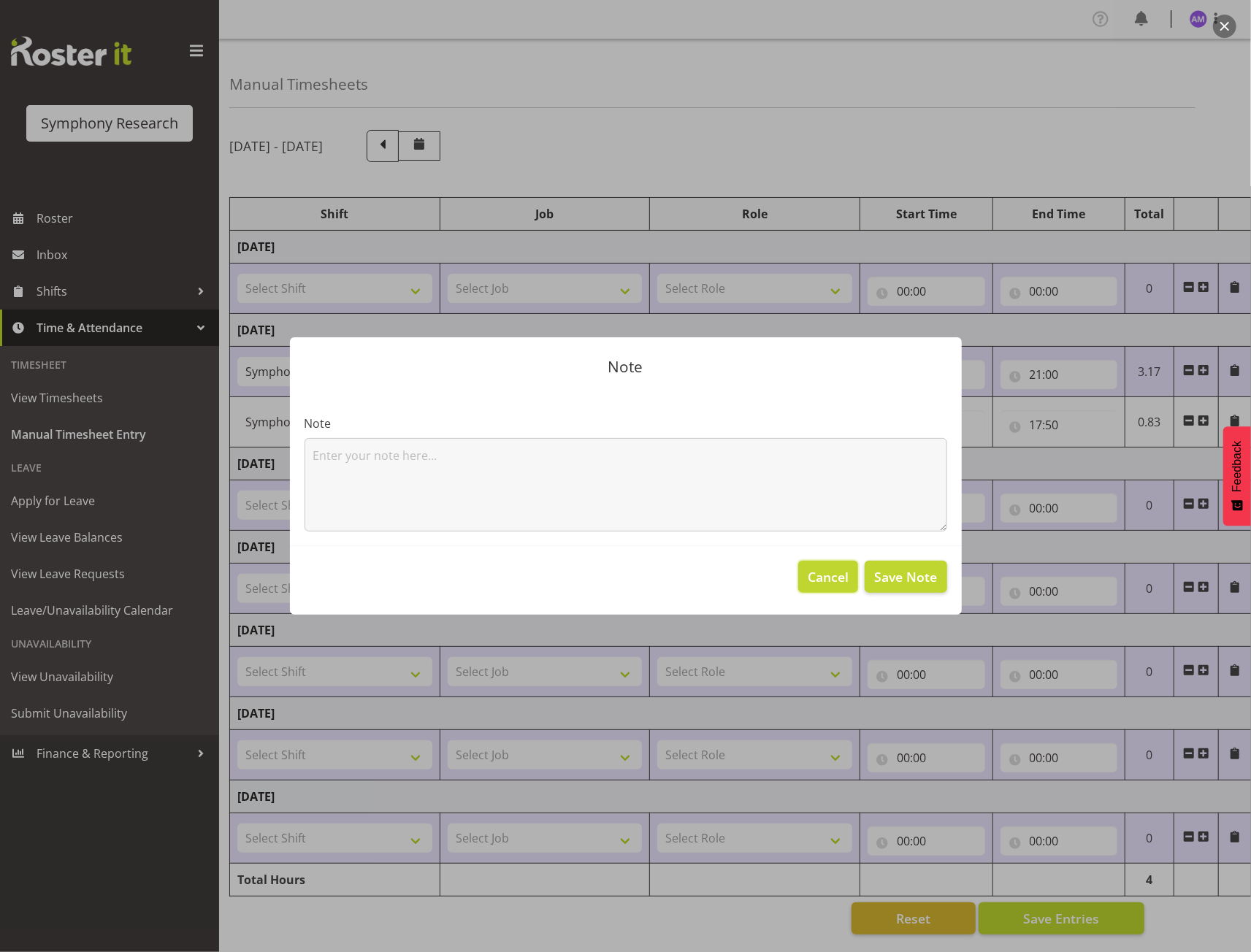
click at [814, 576] on span "Cancel" at bounding box center [828, 577] width 41 height 19
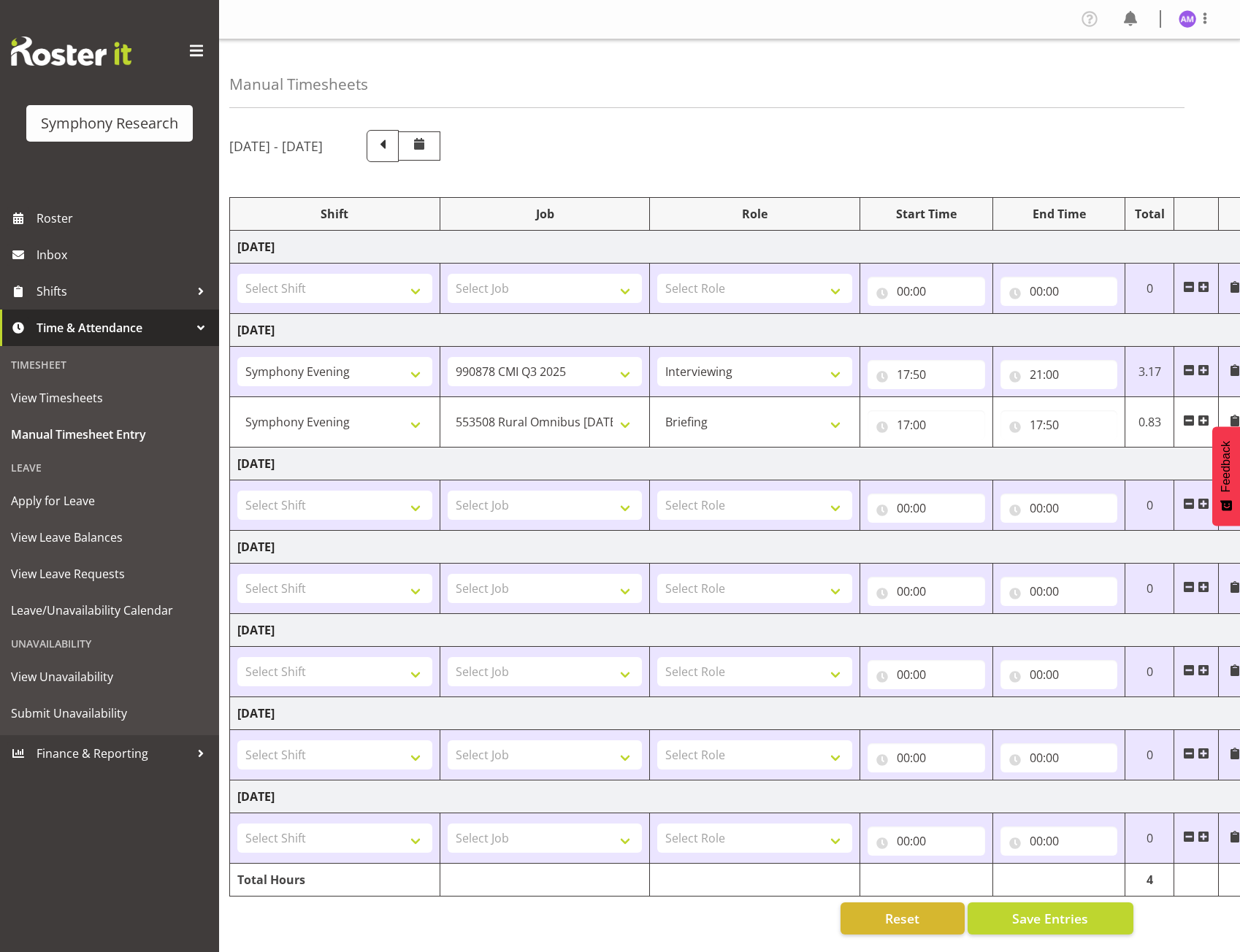
click at [1238, 364] on span at bounding box center [1235, 370] width 11 height 11
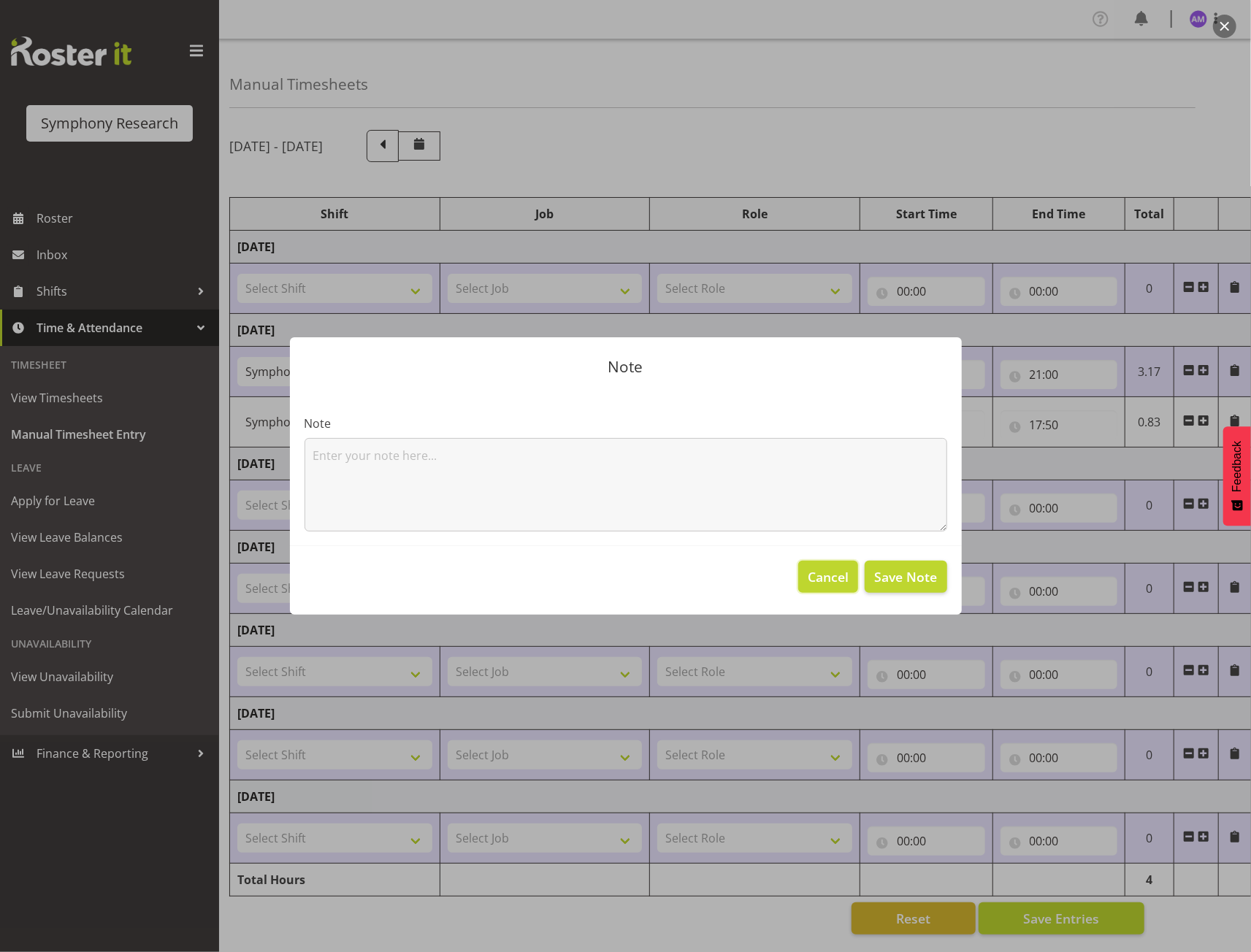
click at [847, 577] on span "Cancel" at bounding box center [828, 577] width 41 height 19
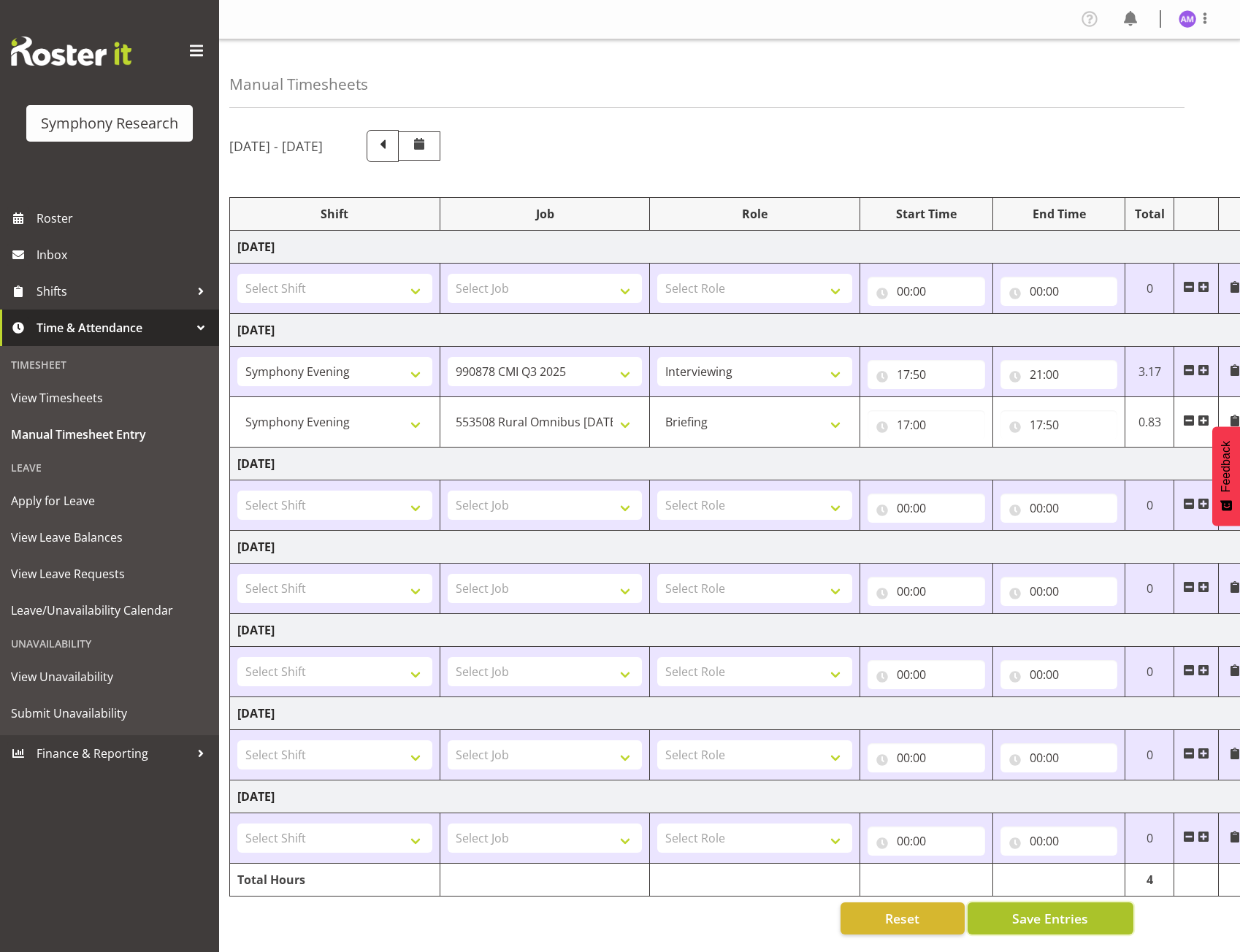
click at [1001, 903] on button "Save Entries" at bounding box center [1051, 919] width 166 height 32
